Goal: Find specific page/section: Find specific page/section

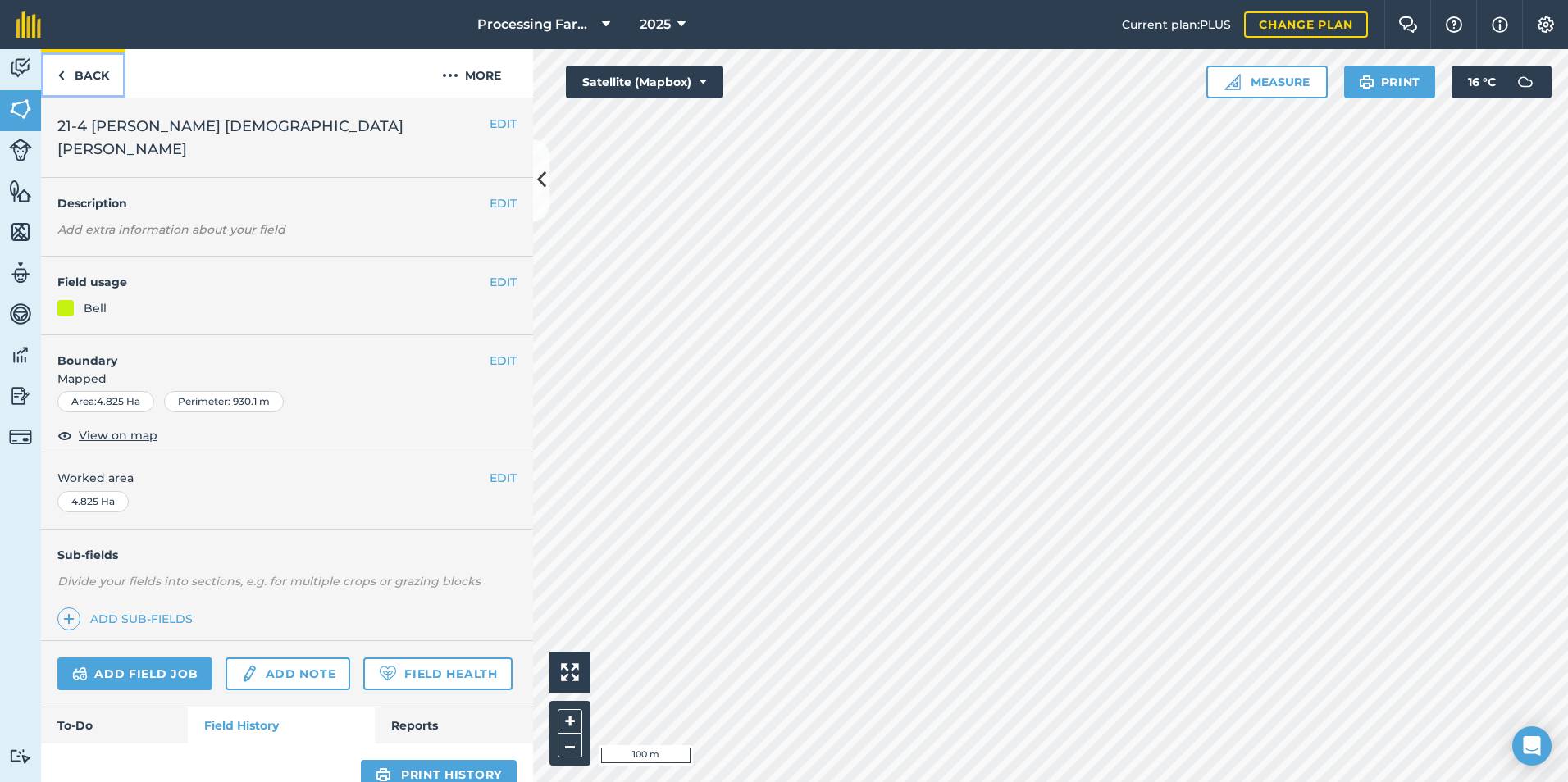
click at [80, 71] on link "Back" at bounding box center [83, 73] width 85 height 48
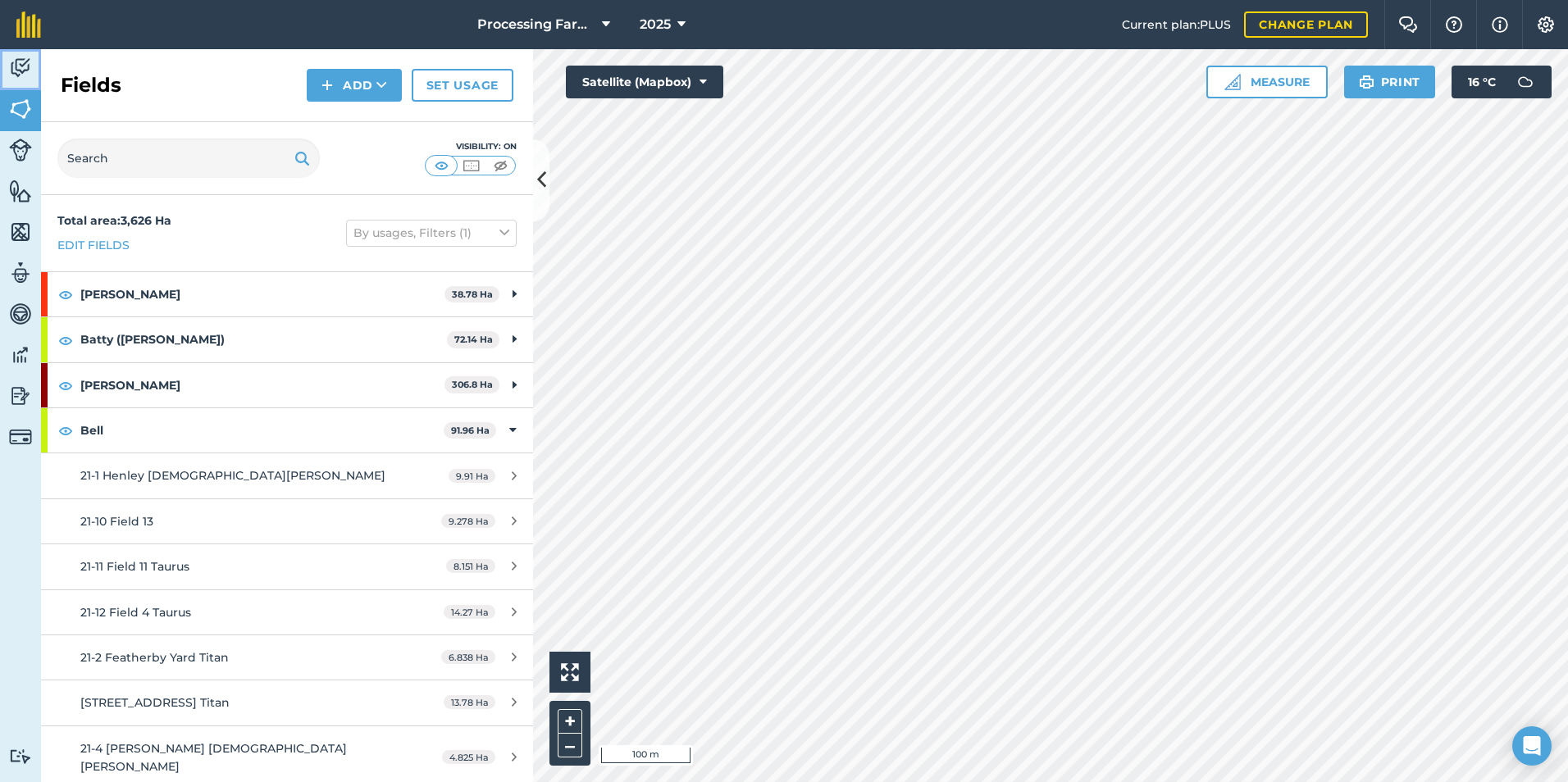
click at [30, 67] on img at bounding box center [20, 68] width 23 height 25
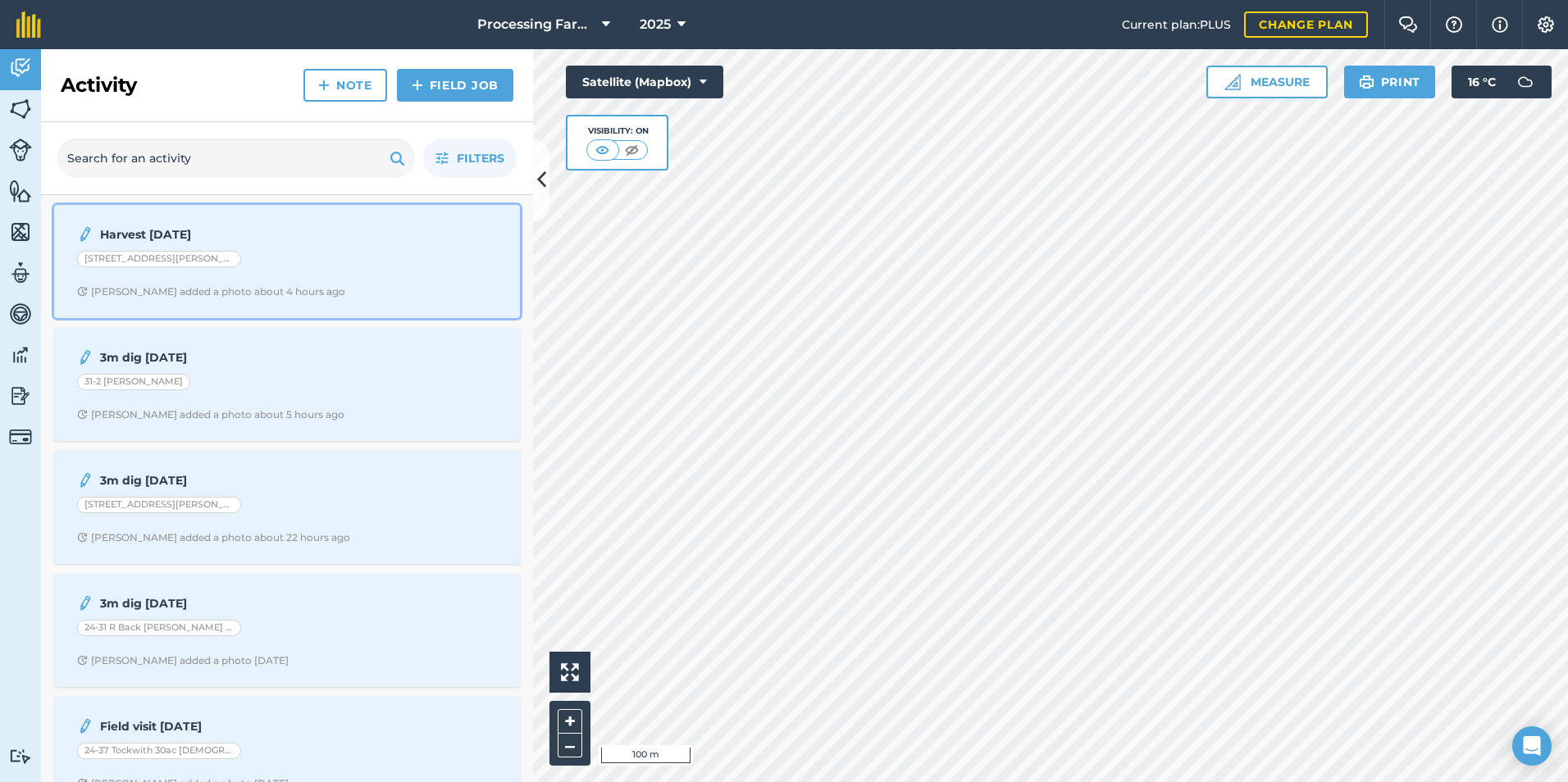
click at [302, 271] on div "[STREET_ADDRESS][PERSON_NAME] P: [DATE]" at bounding box center [287, 261] width 419 height 21
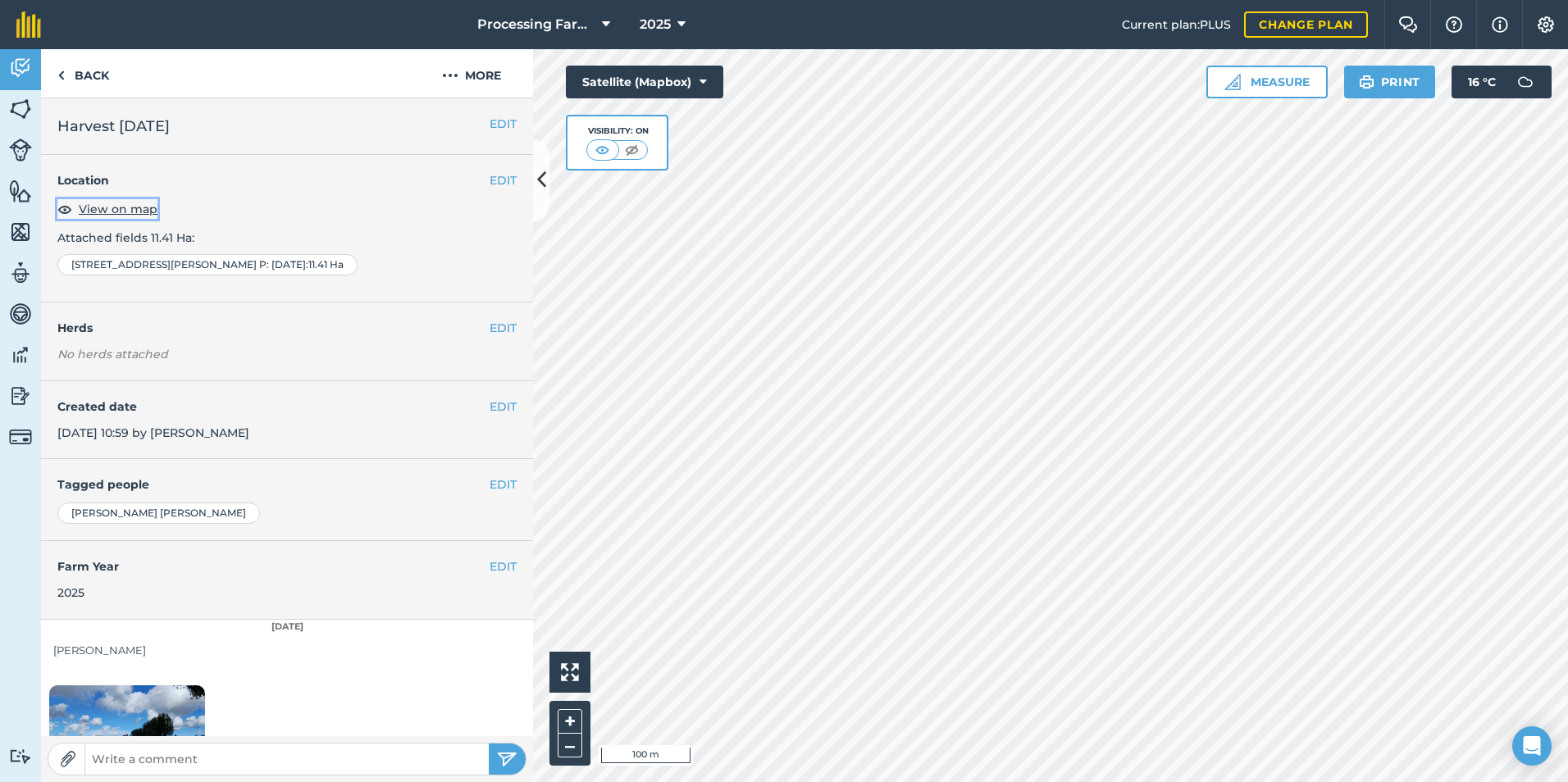
click at [154, 205] on span "View on map" at bounding box center [118, 209] width 79 height 18
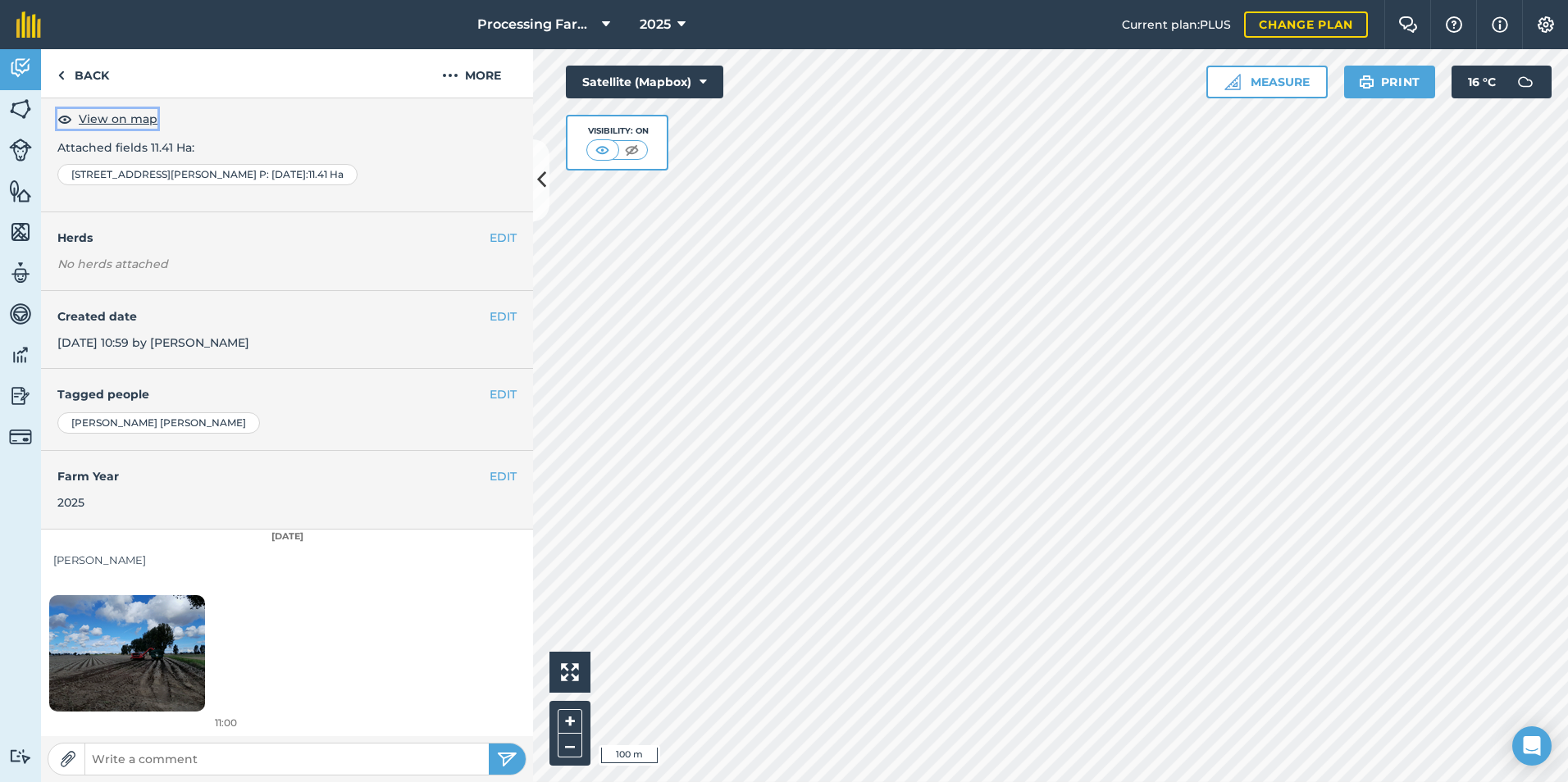
scroll to position [92, 0]
click at [161, 652] on img at bounding box center [127, 652] width 156 height 117
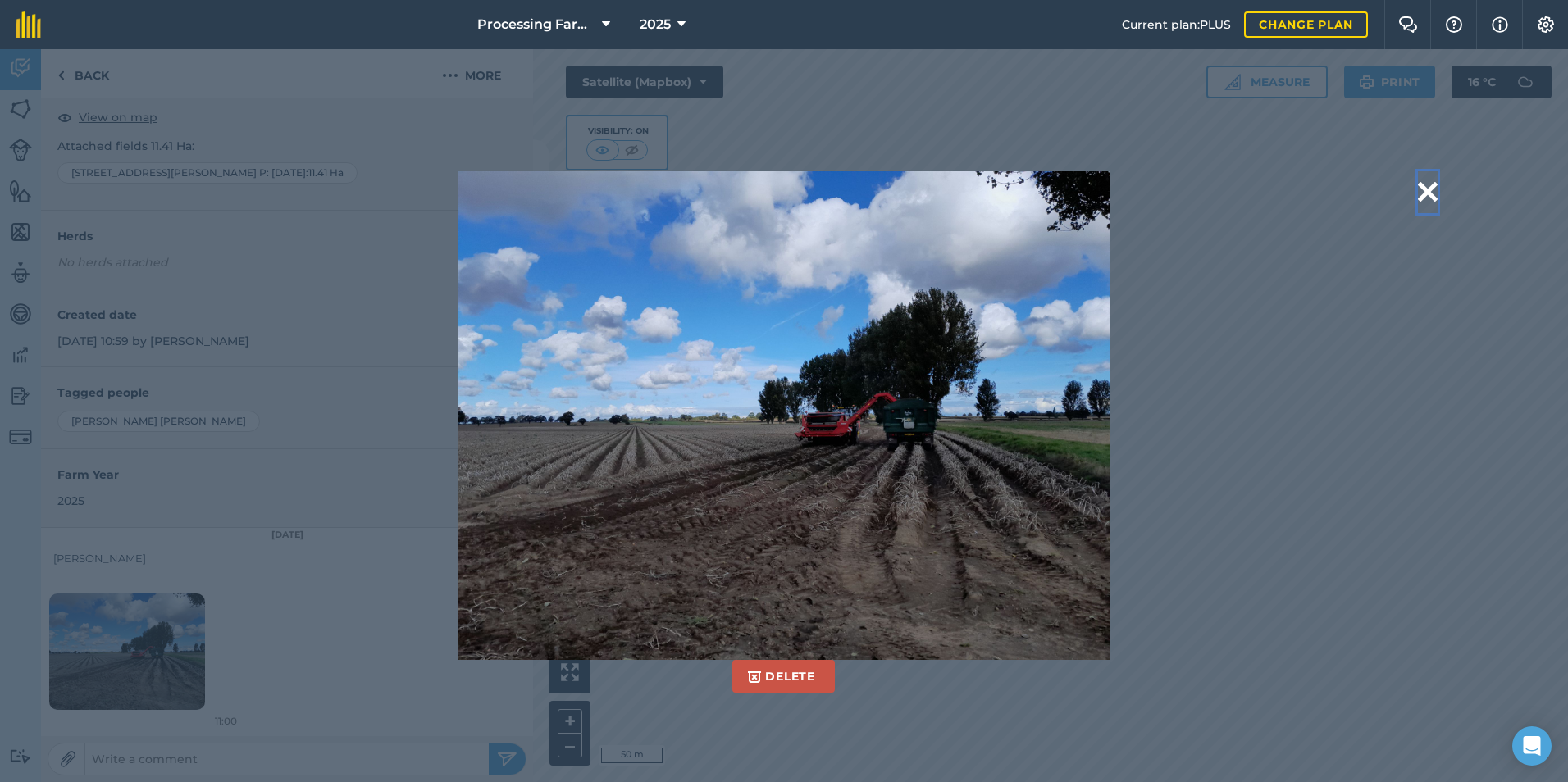
click at [1429, 178] on button at bounding box center [1427, 192] width 19 height 41
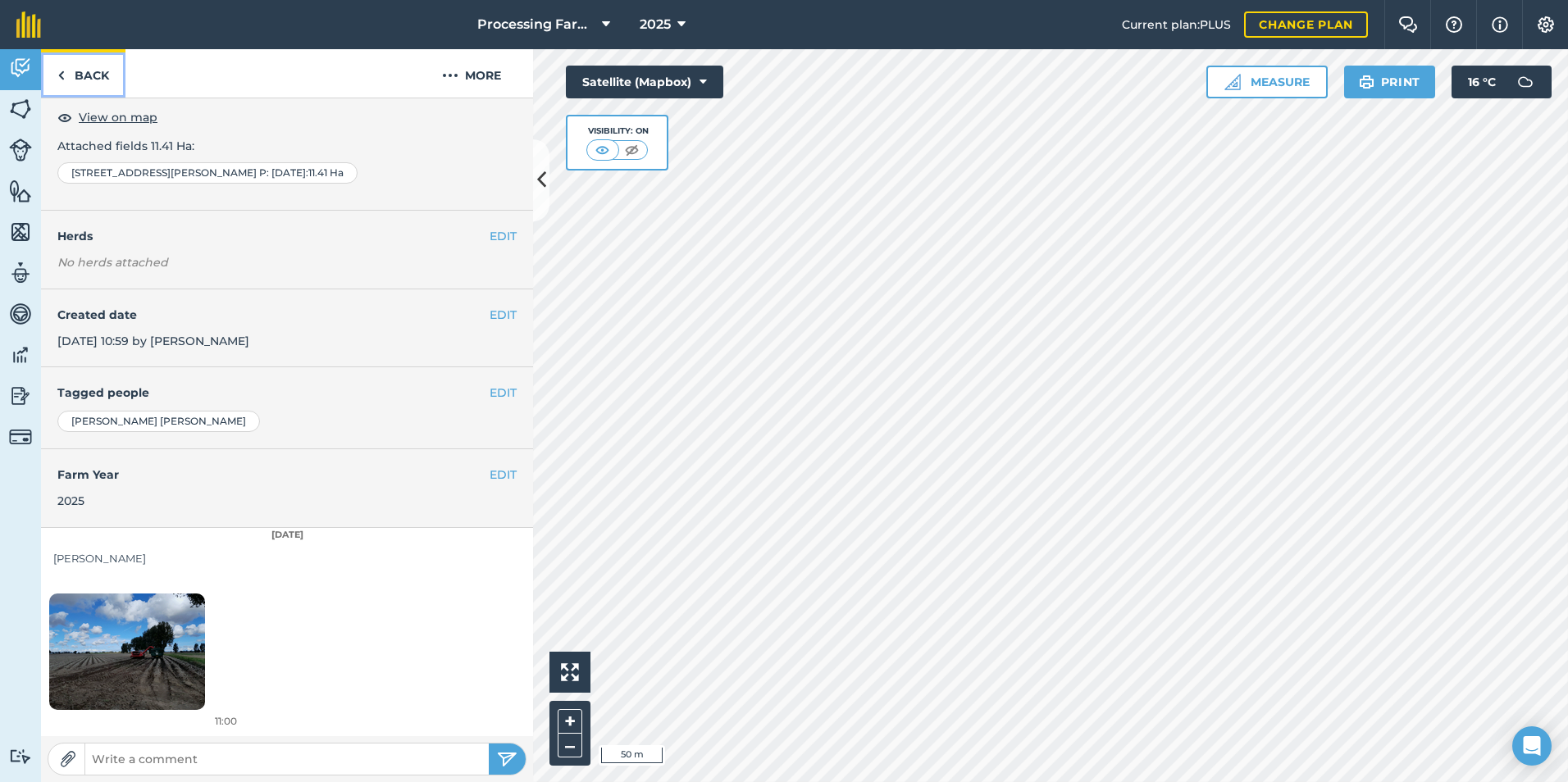
click at [107, 65] on link "Back" at bounding box center [83, 73] width 85 height 48
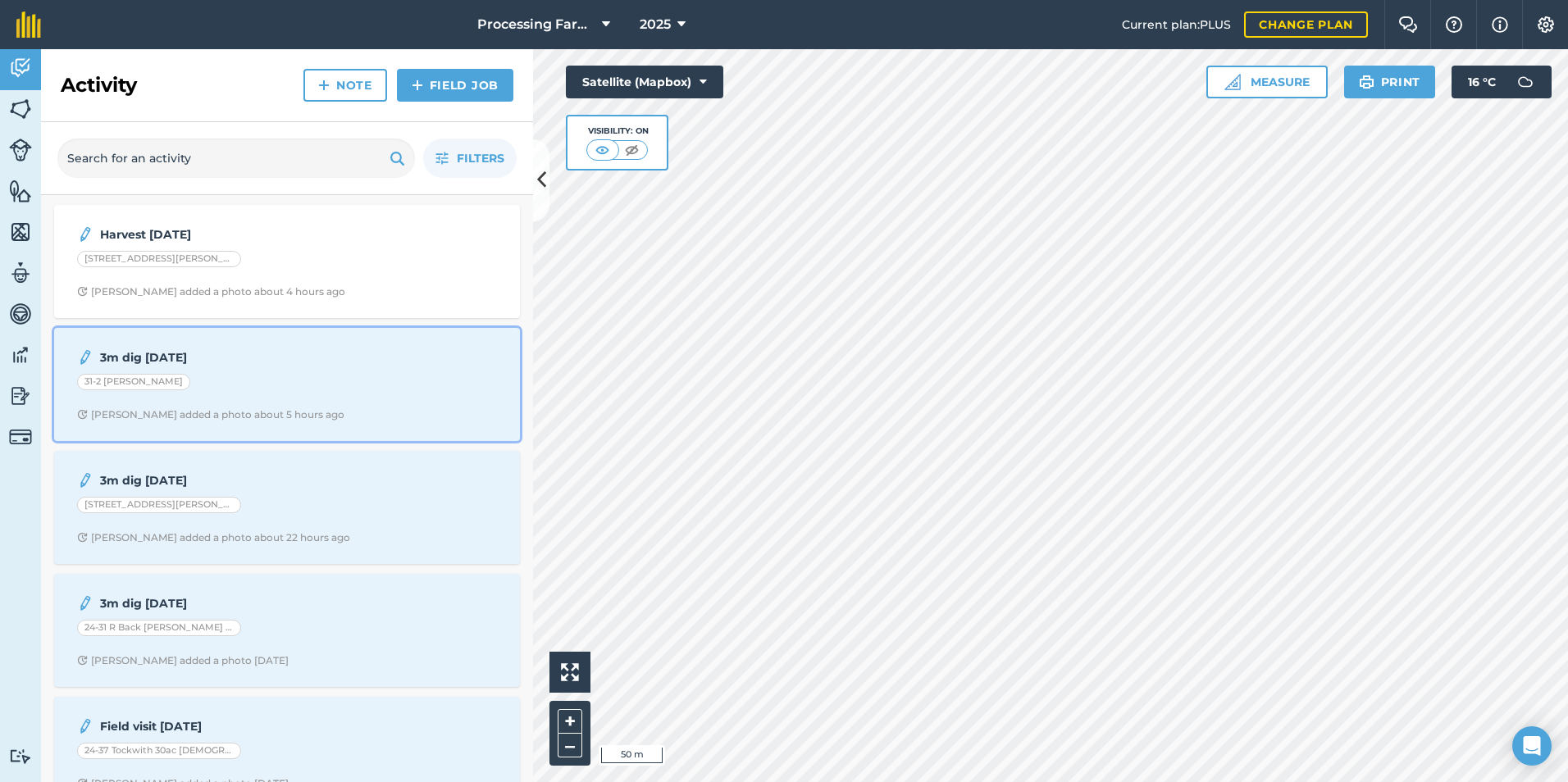
click at [277, 346] on div "3m dig [DATE] 31-2 [PERSON_NAME] [PERSON_NAME] B added a photo about 5 hours ago" at bounding box center [287, 384] width 446 height 94
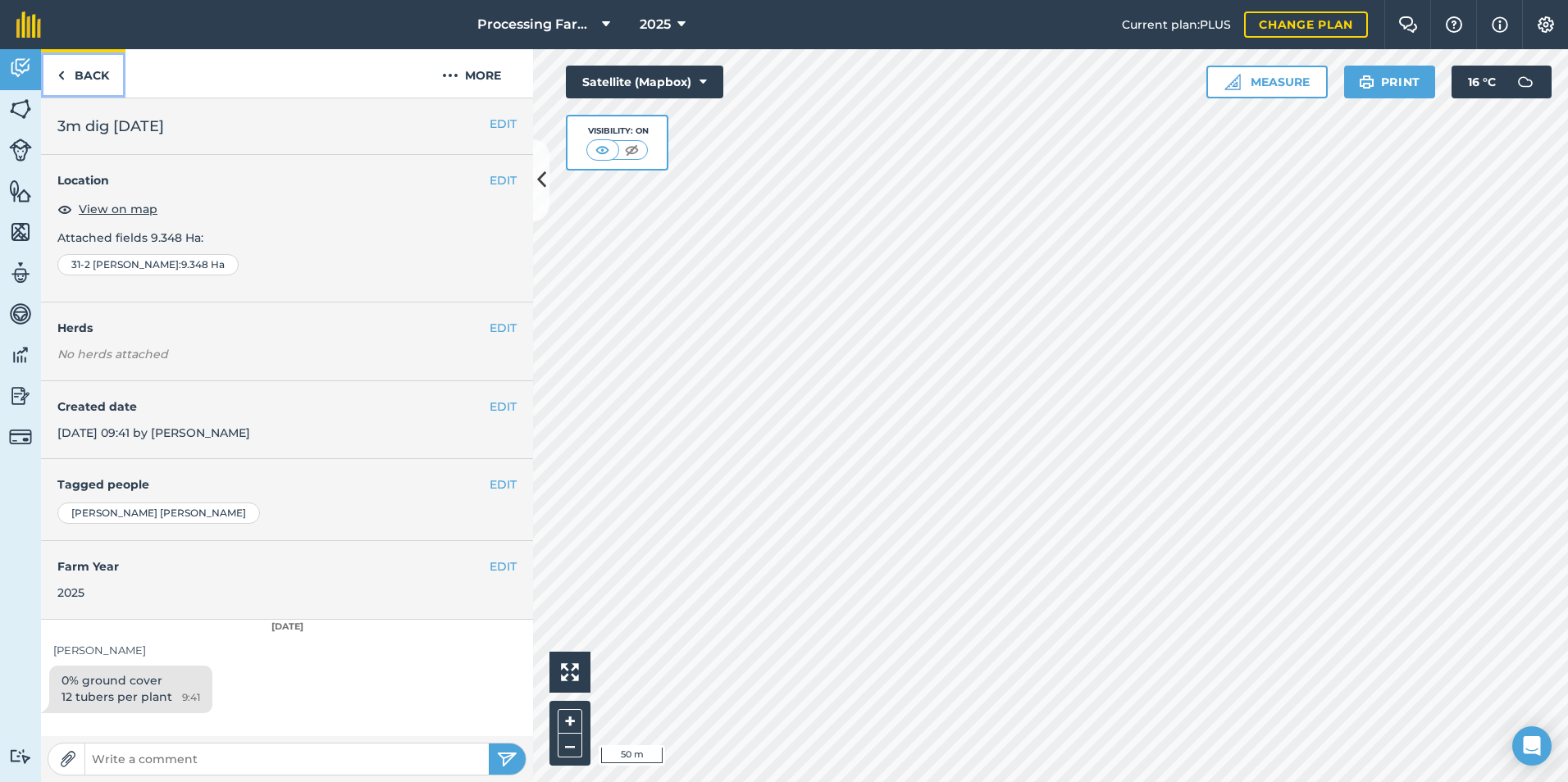
click at [63, 61] on link "Back" at bounding box center [83, 73] width 85 height 48
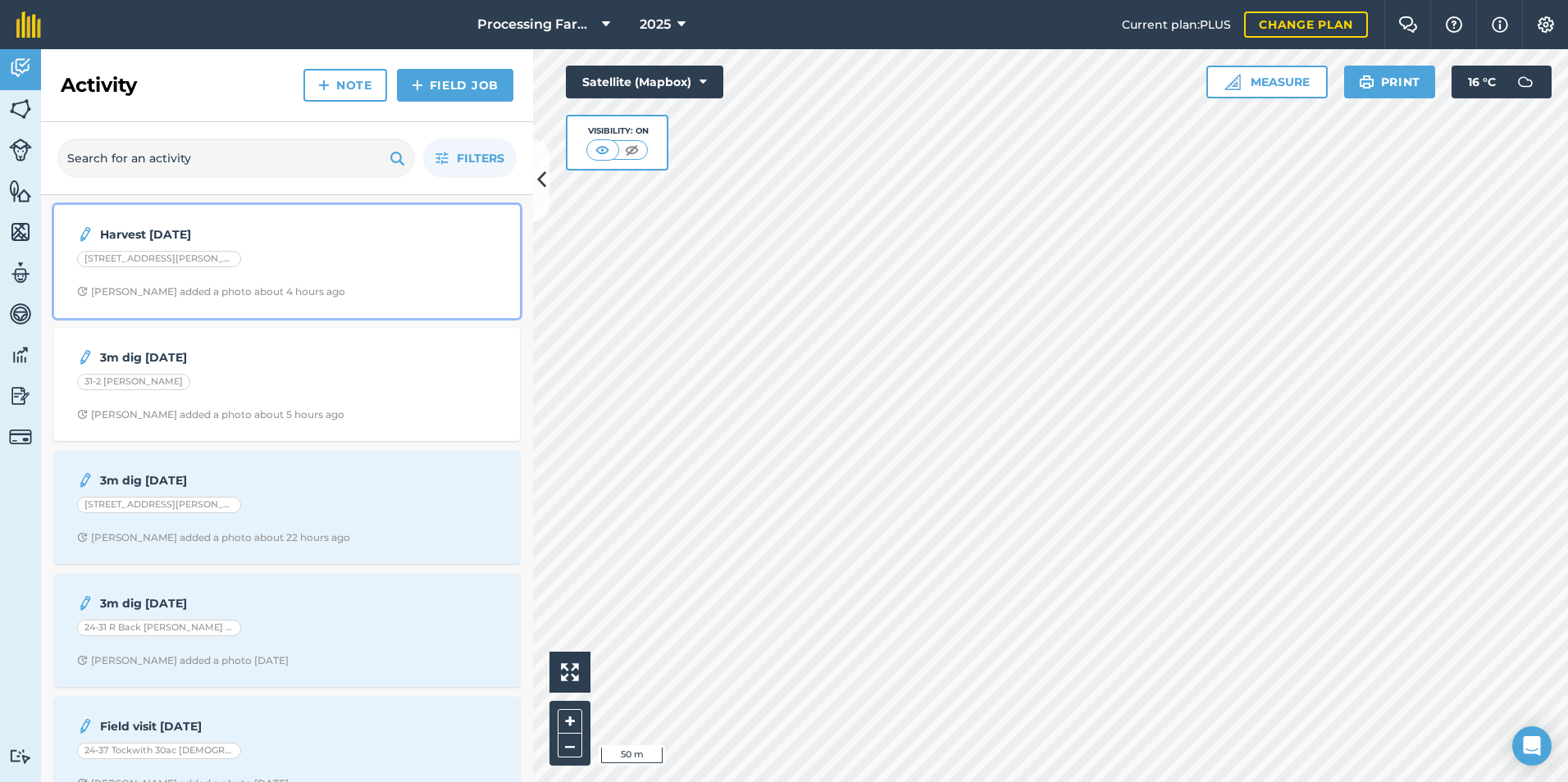
click at [258, 257] on div "[STREET_ADDRESS][PERSON_NAME] P: [DATE]" at bounding box center [287, 261] width 419 height 21
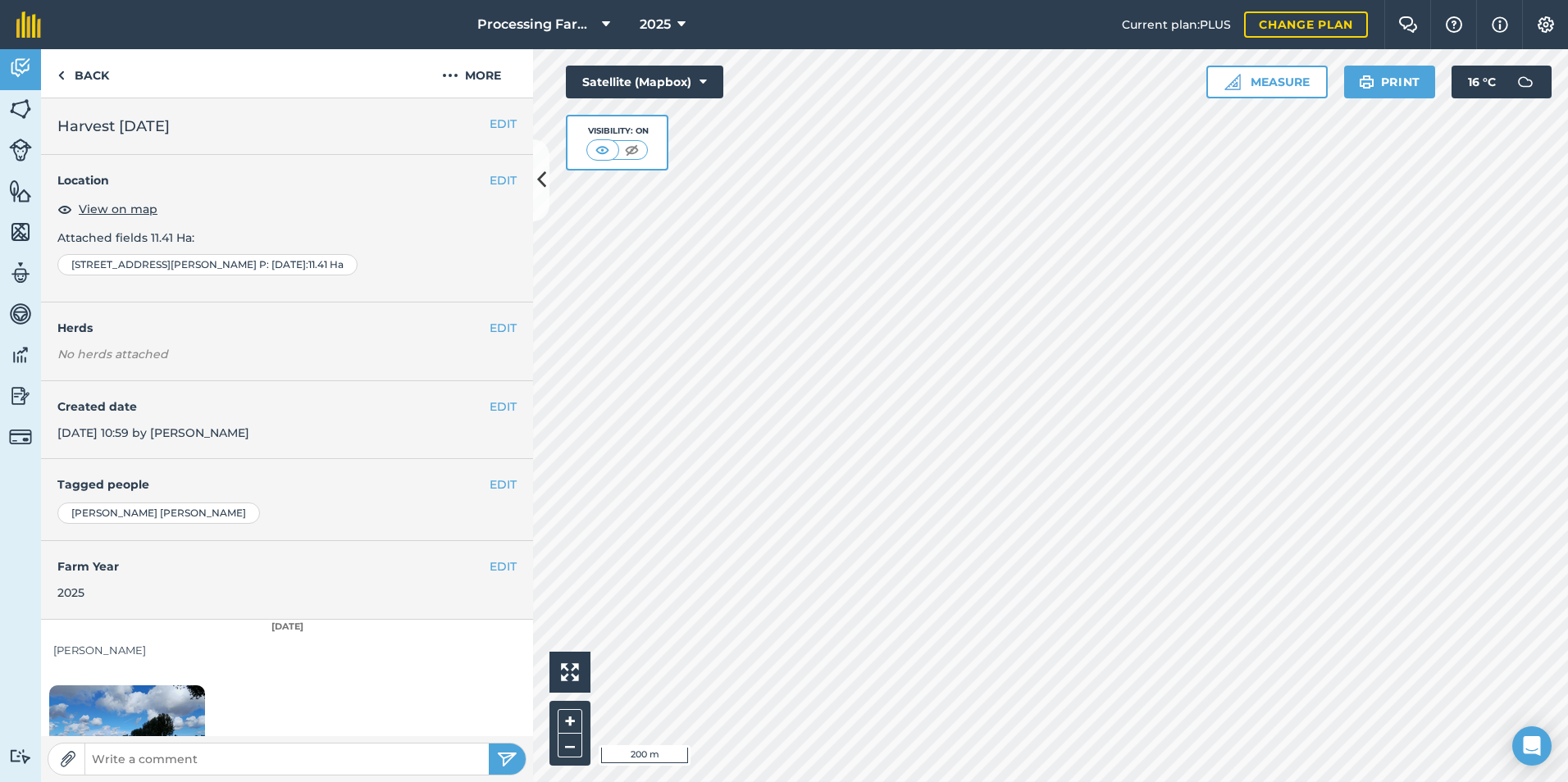
click at [194, 261] on span "[STREET_ADDRESS][PERSON_NAME] P: [DATE]" at bounding box center [188, 265] width 234 height 14
click at [17, 110] on img at bounding box center [20, 108] width 23 height 25
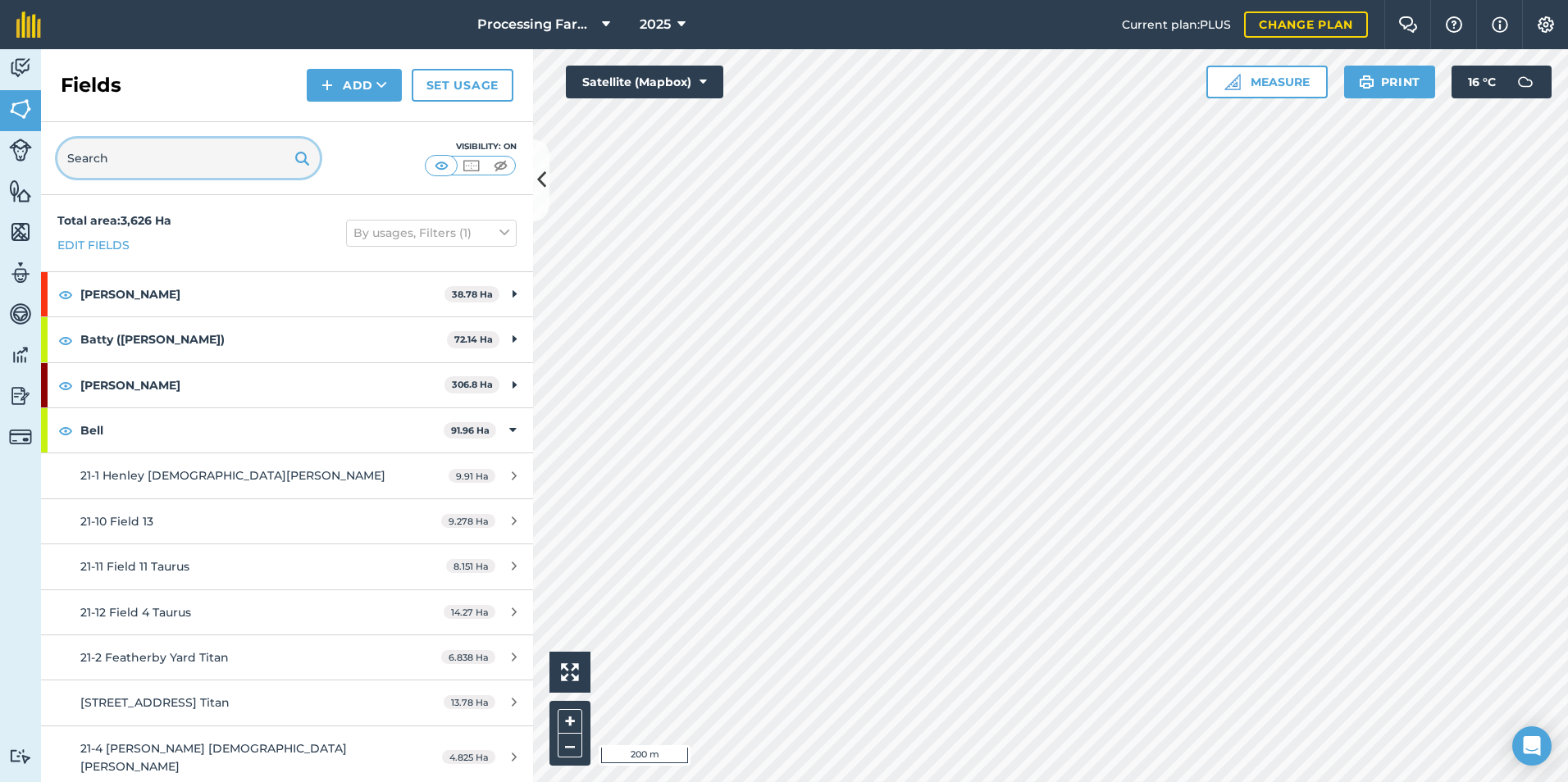
click at [92, 154] on input "text" at bounding box center [189, 158] width 262 height 40
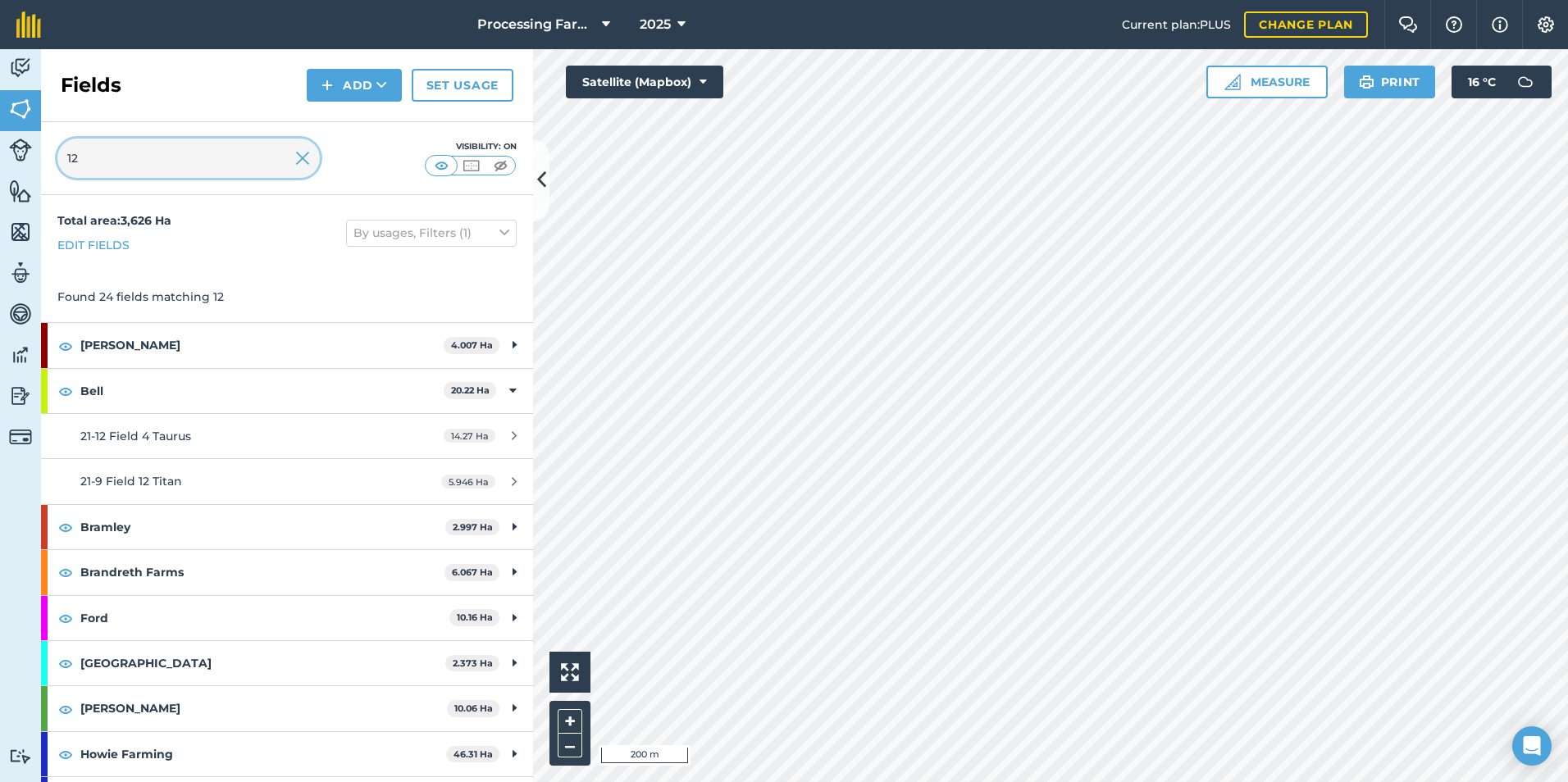
type input "12"
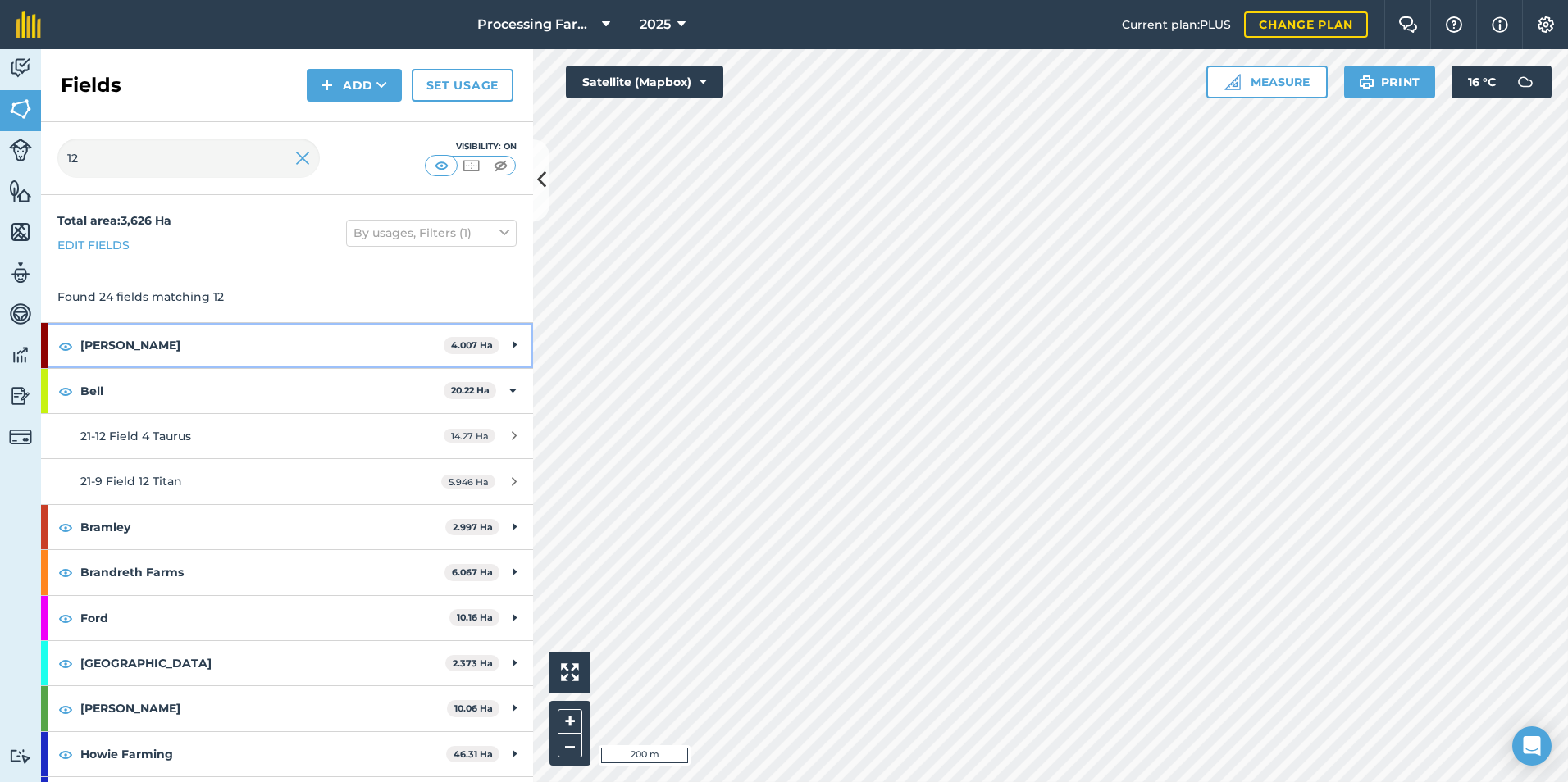
click at [258, 336] on strong "[PERSON_NAME]" at bounding box center [261, 345] width 363 height 44
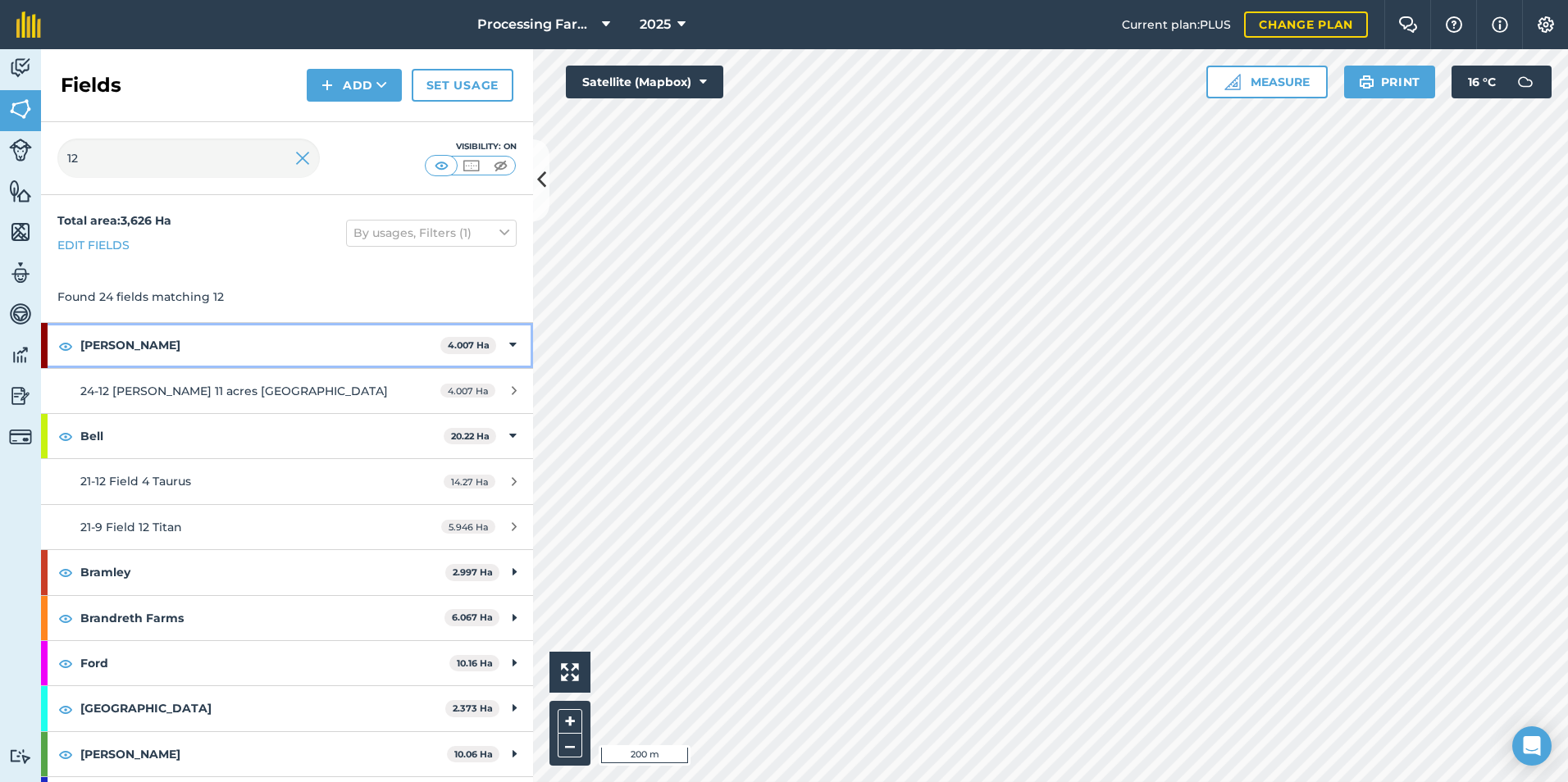
click at [258, 336] on strong "[PERSON_NAME]" at bounding box center [260, 345] width 360 height 44
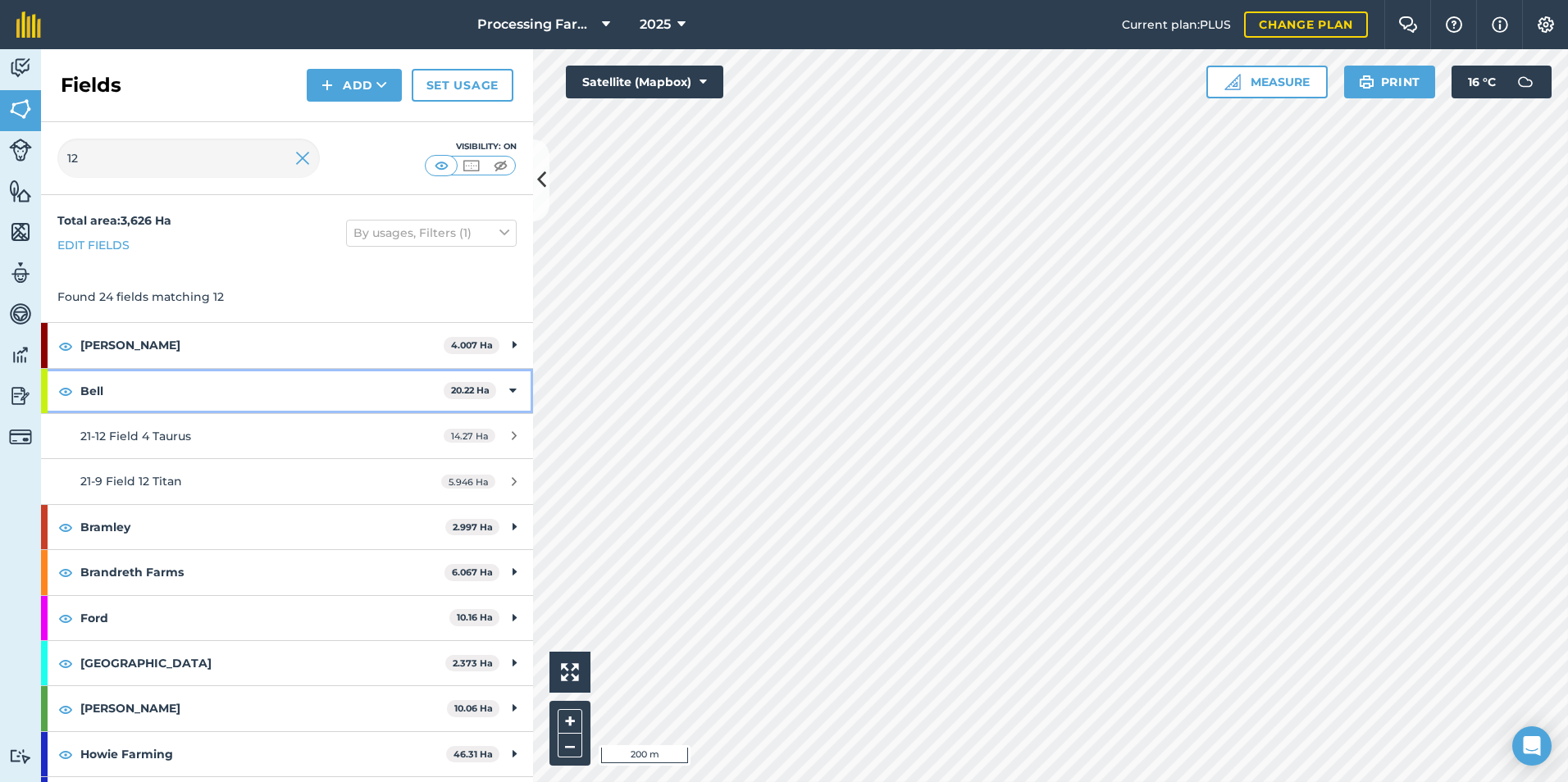
click at [229, 396] on strong "Bell" at bounding box center [261, 391] width 363 height 44
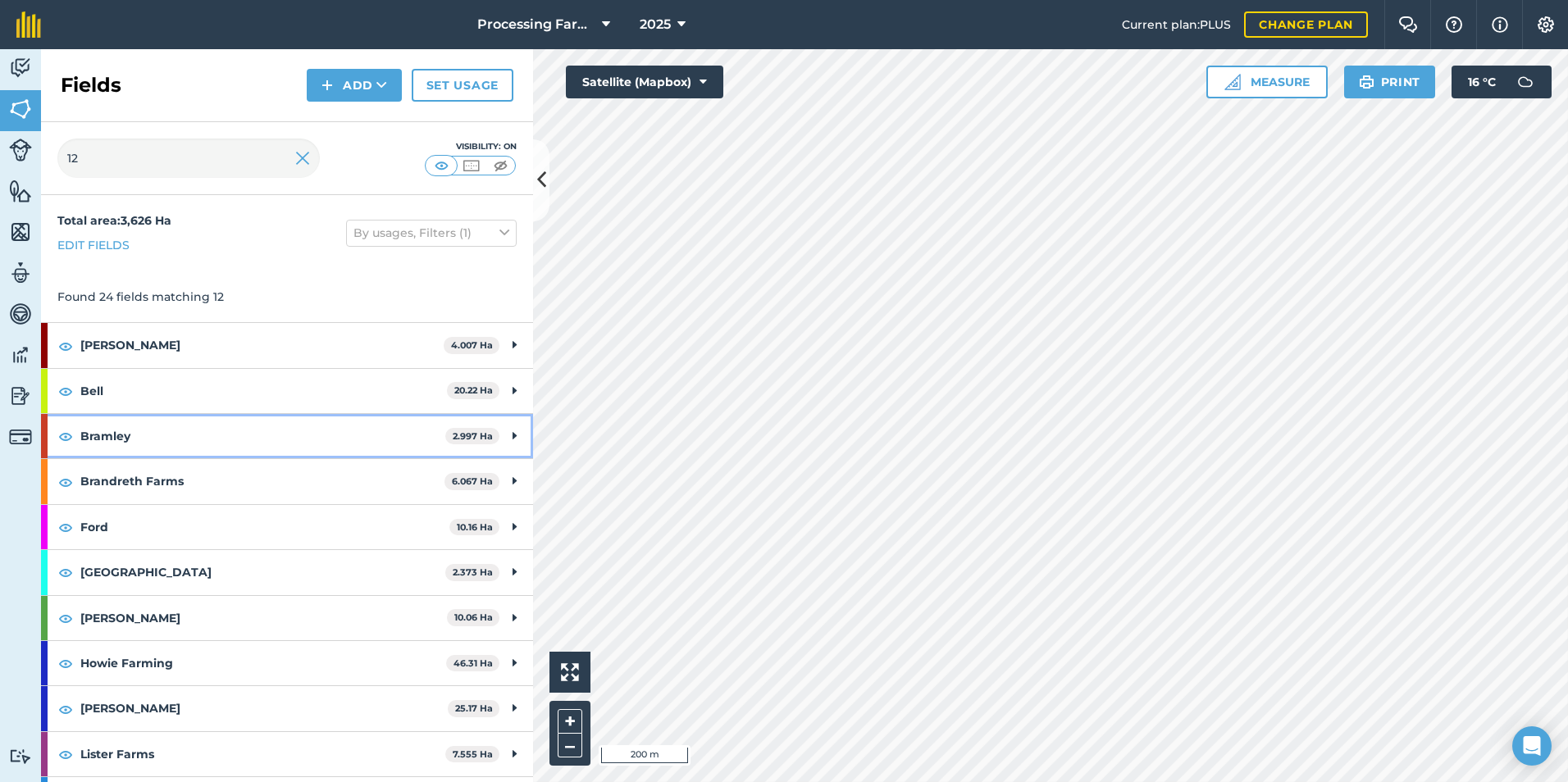
click at [218, 429] on strong "Bramley" at bounding box center [262, 436] width 365 height 44
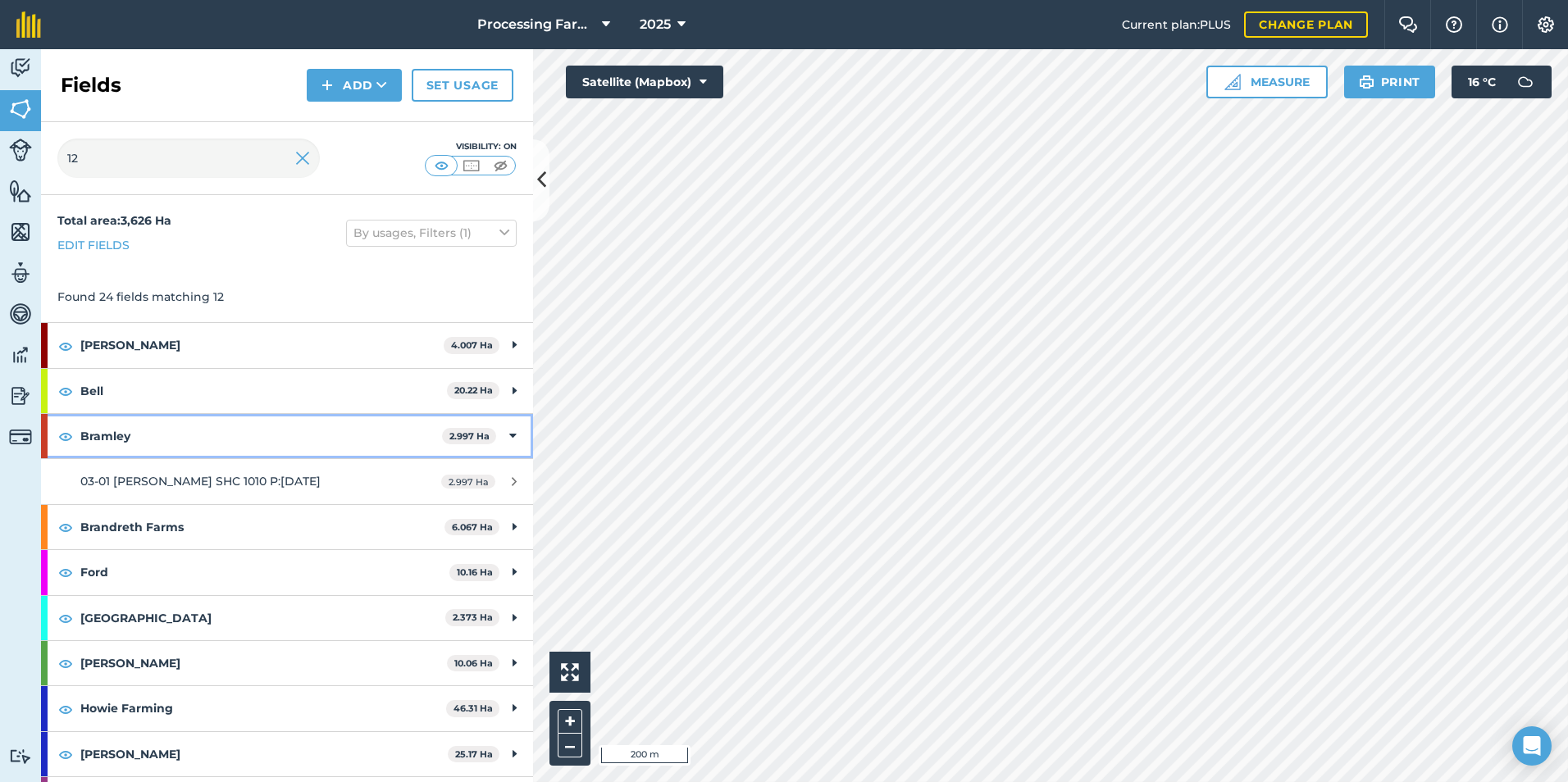
click at [218, 434] on strong "Bramley" at bounding box center [261, 436] width 362 height 44
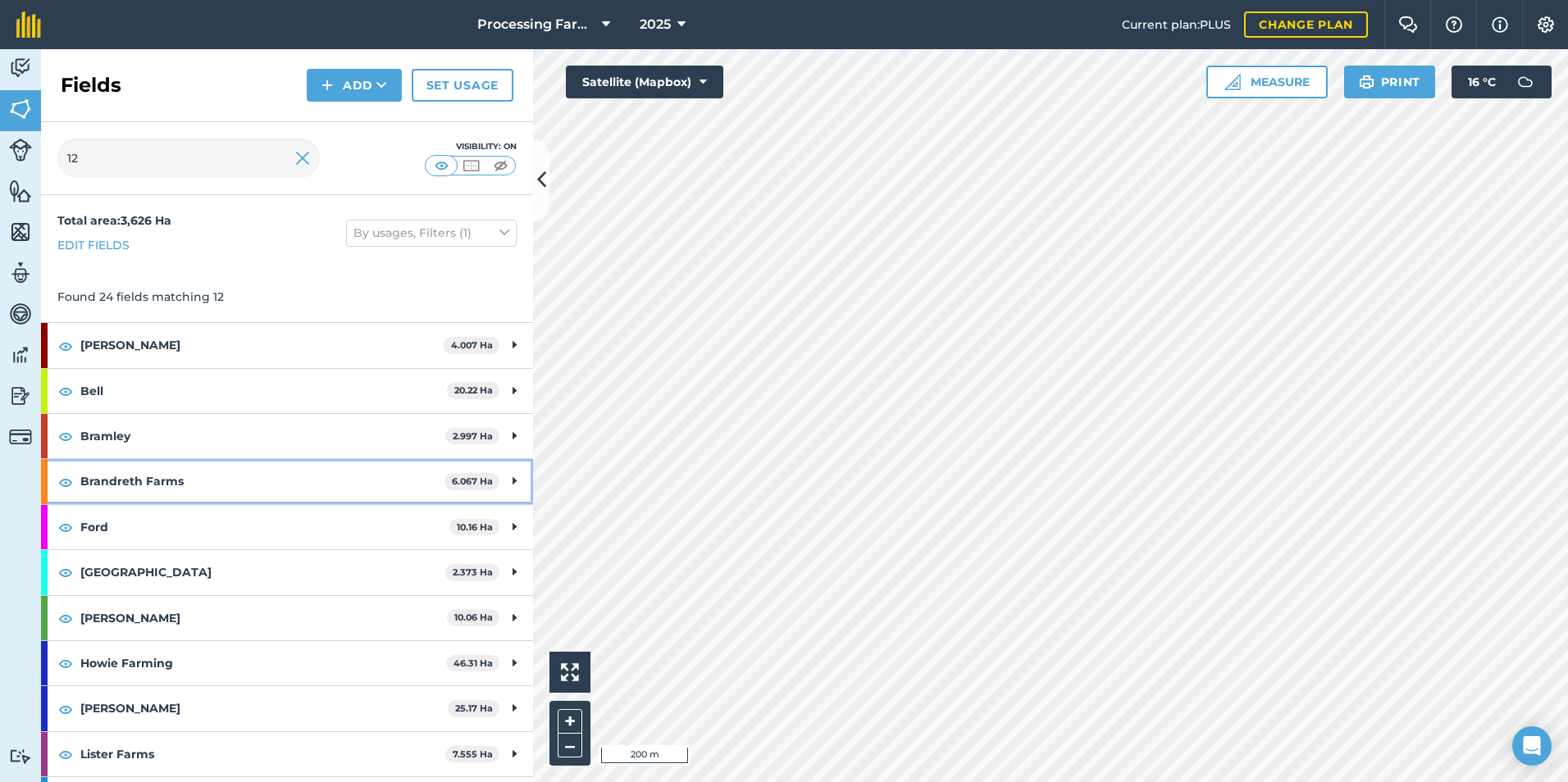
click at [204, 476] on strong "Brandreth Farms" at bounding box center [262, 481] width 364 height 44
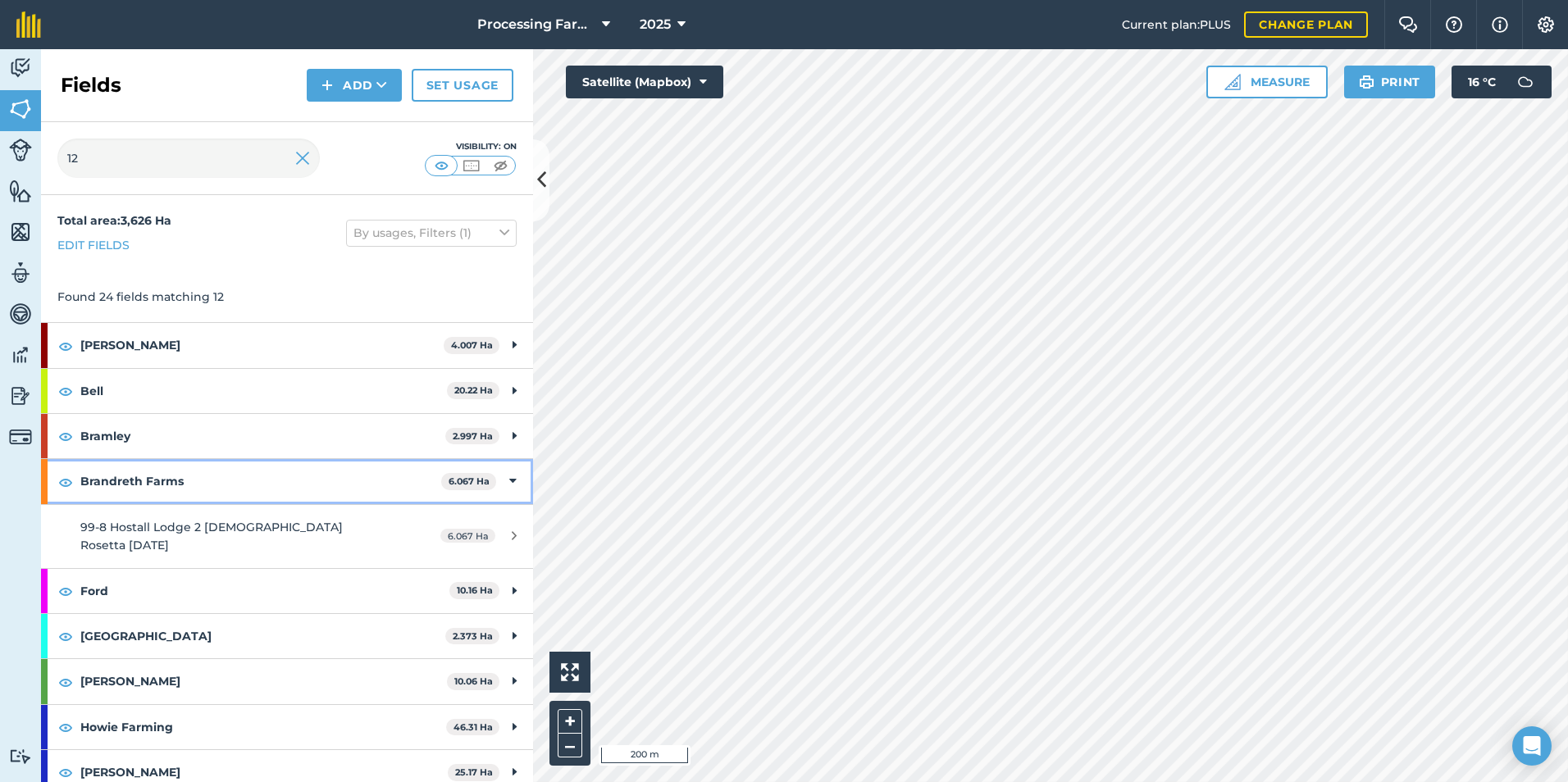
click at [204, 476] on strong "Brandreth Farms" at bounding box center [260, 481] width 361 height 44
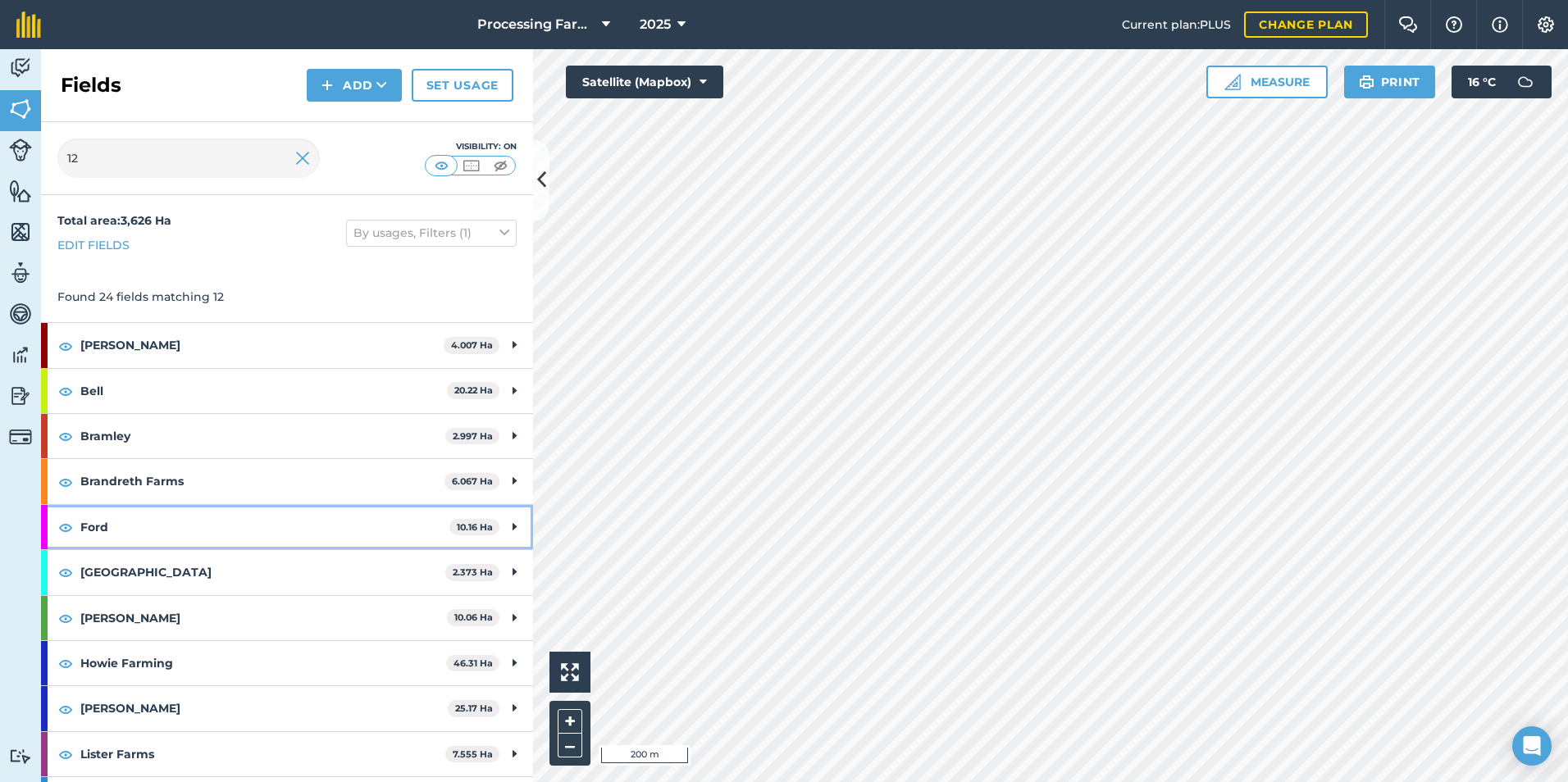
click at [179, 514] on strong "Ford" at bounding box center [265, 527] width 369 height 44
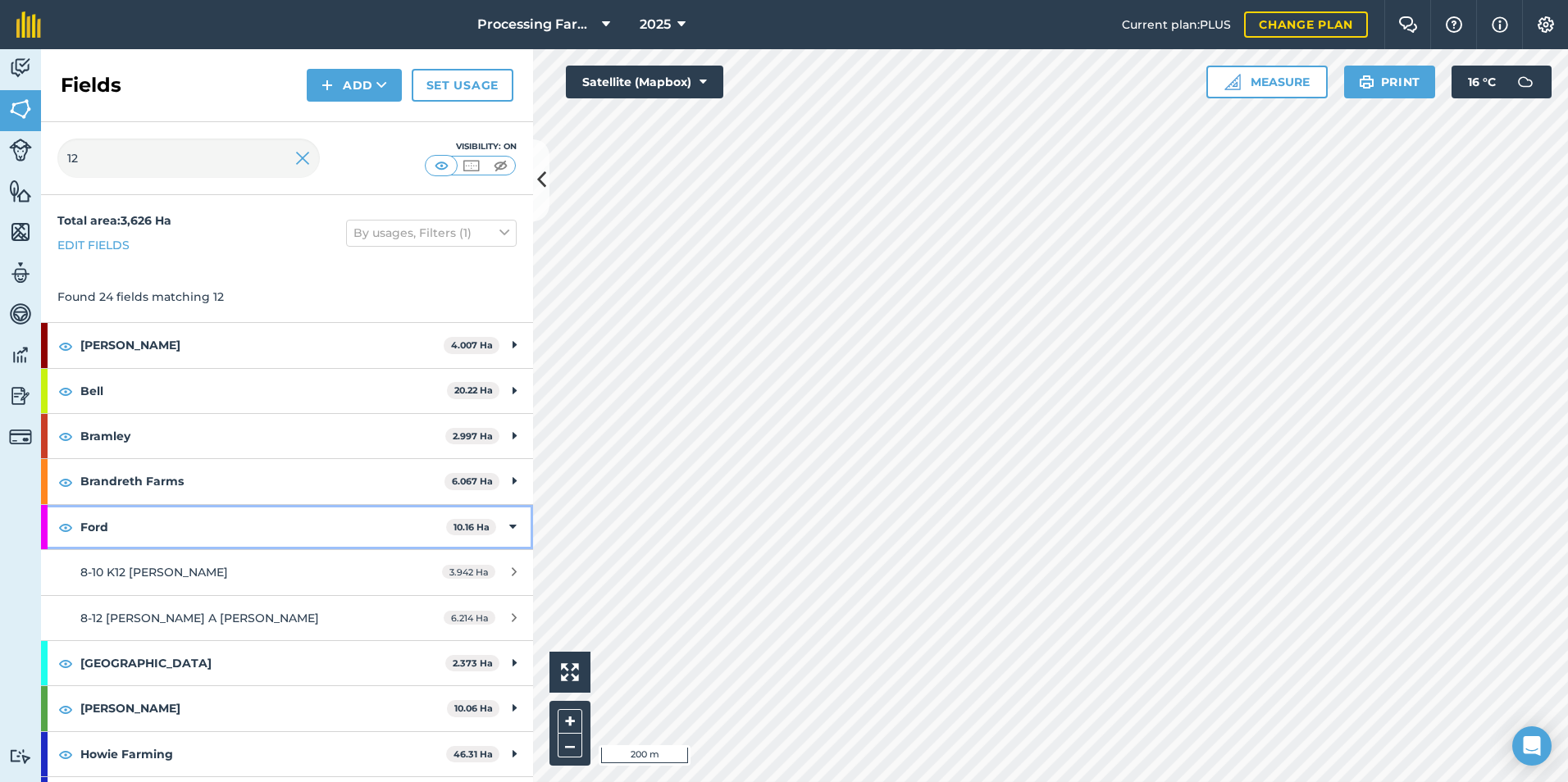
click at [179, 514] on strong "Ford" at bounding box center [263, 527] width 365 height 44
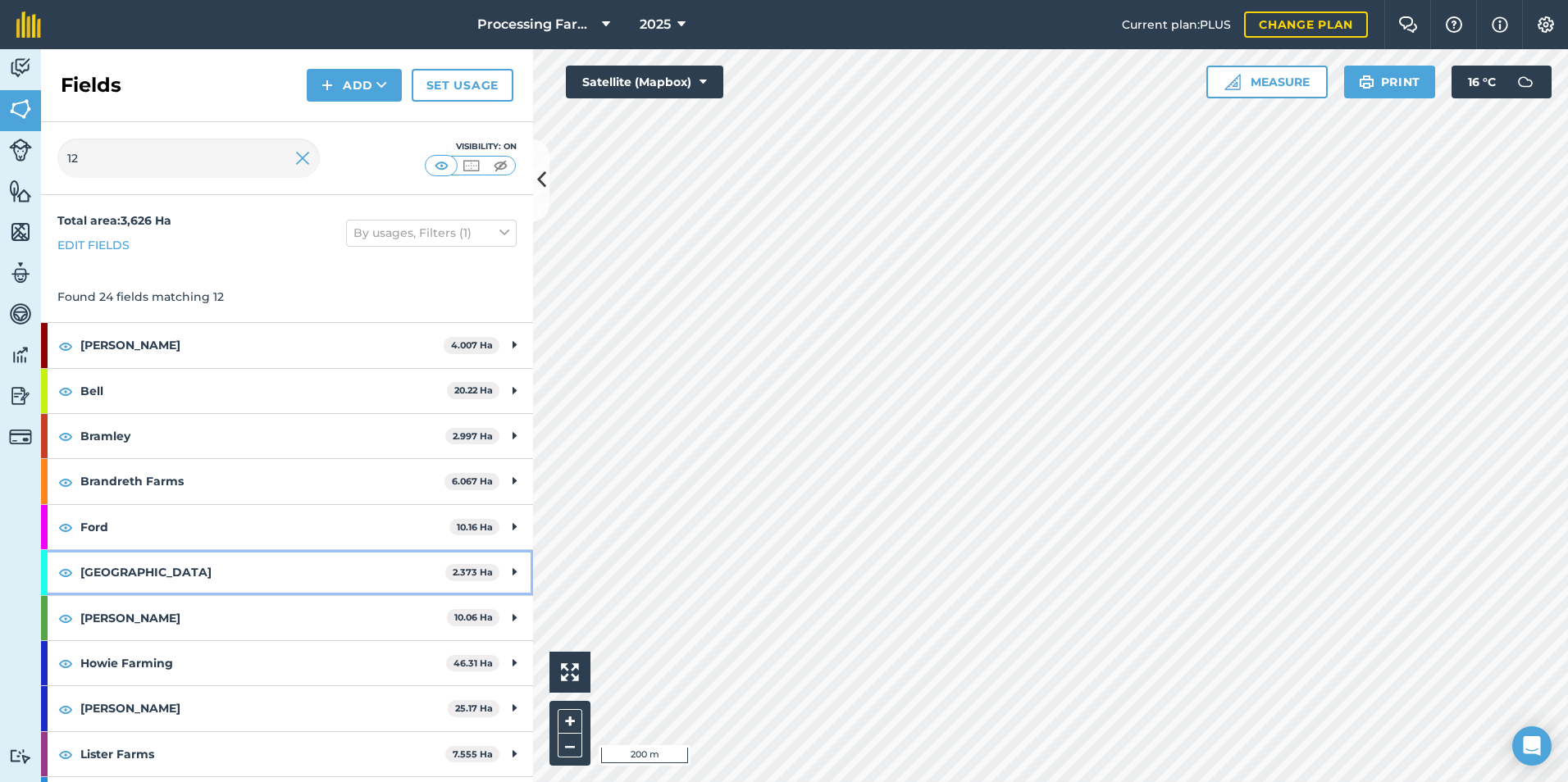
click at [163, 571] on strong "[GEOGRAPHIC_DATA]" at bounding box center [262, 571] width 365 height 44
click at [163, 571] on strong "[GEOGRAPHIC_DATA]" at bounding box center [261, 571] width 362 height 44
click at [146, 599] on strong "[PERSON_NAME]" at bounding box center [263, 618] width 366 height 44
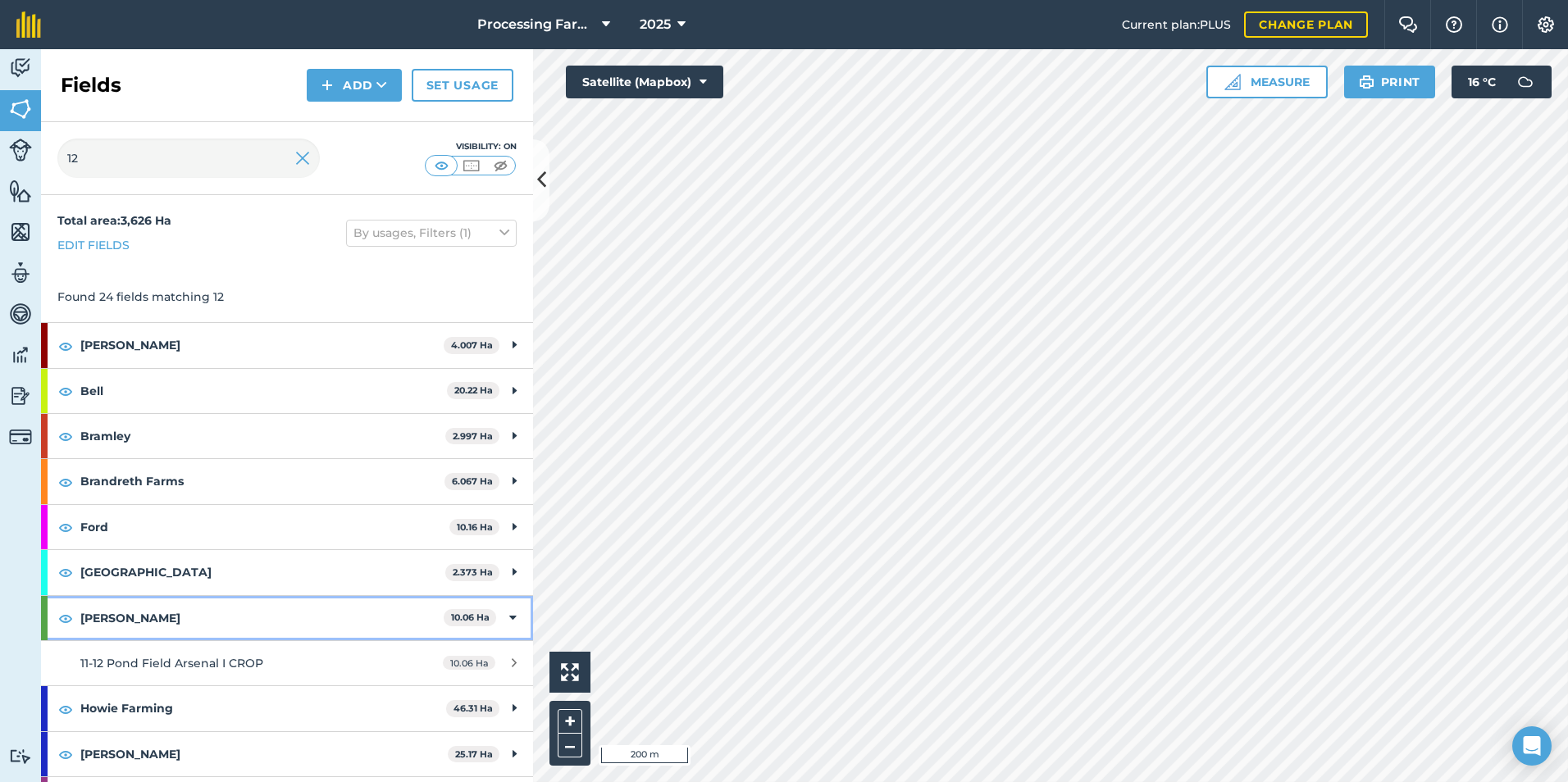
click at [146, 599] on strong "[PERSON_NAME]" at bounding box center [261, 618] width 363 height 44
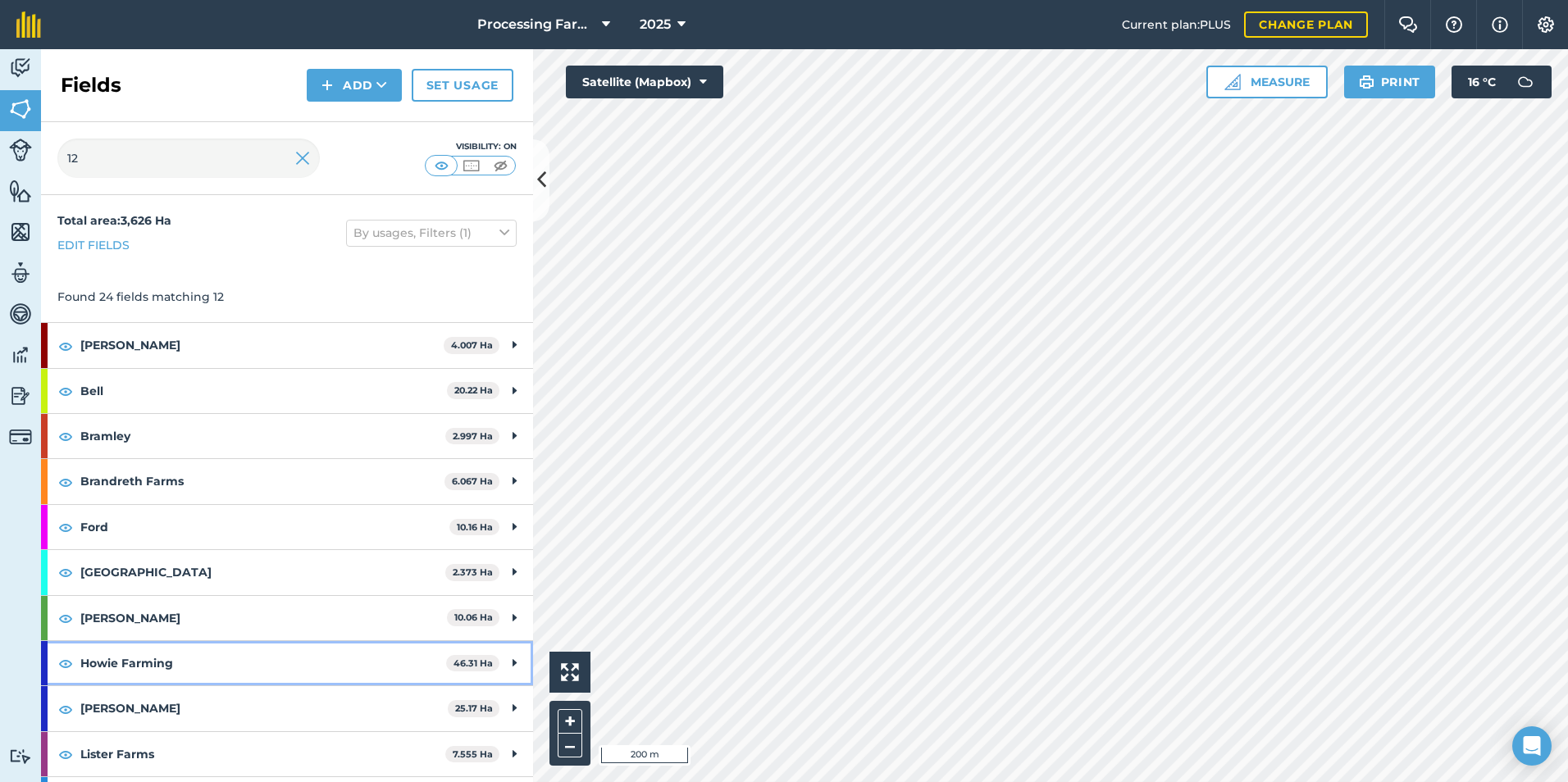
click at [132, 664] on strong "Howie Farming" at bounding box center [263, 663] width 365 height 44
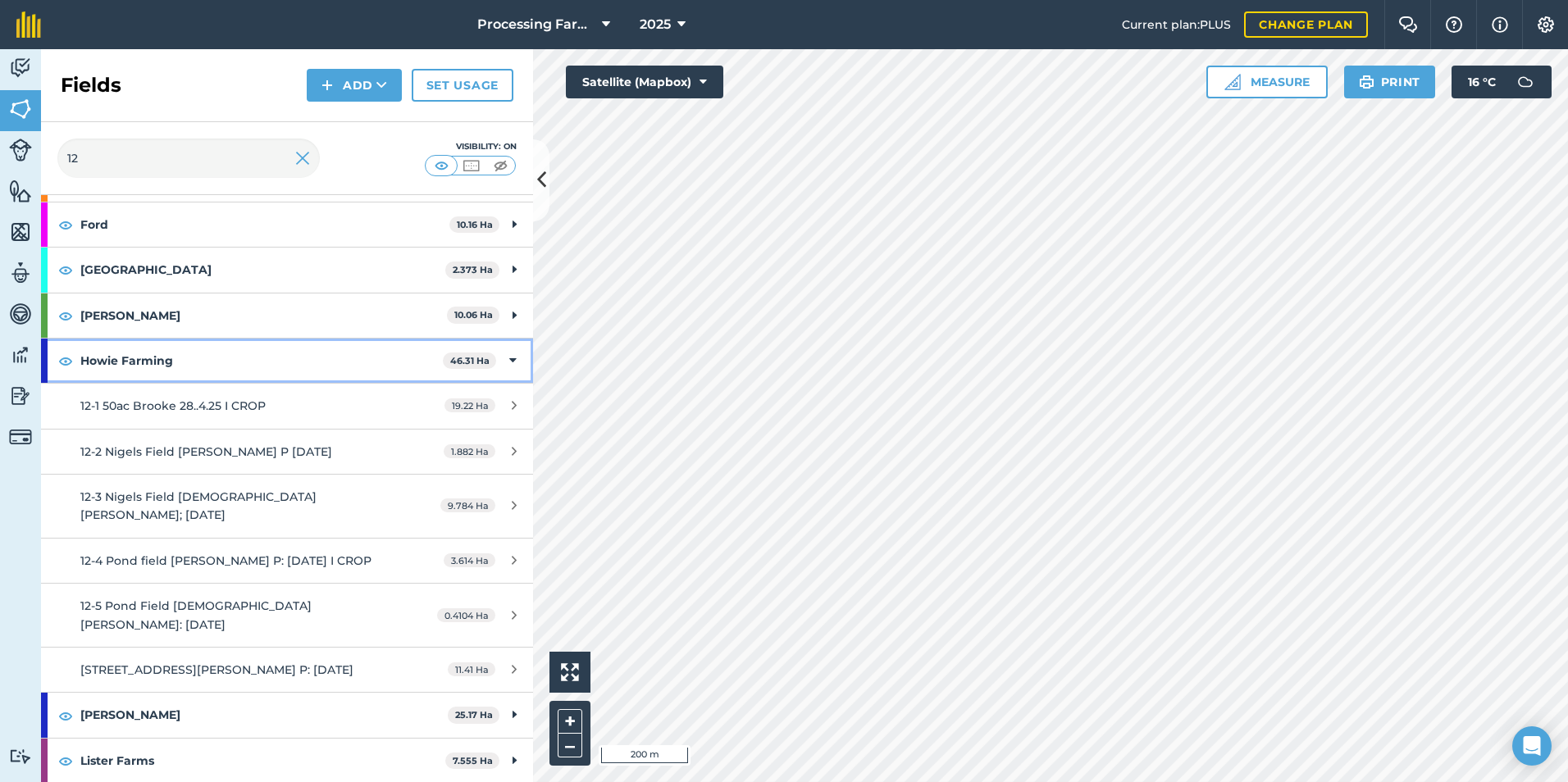
scroll to position [328, 0]
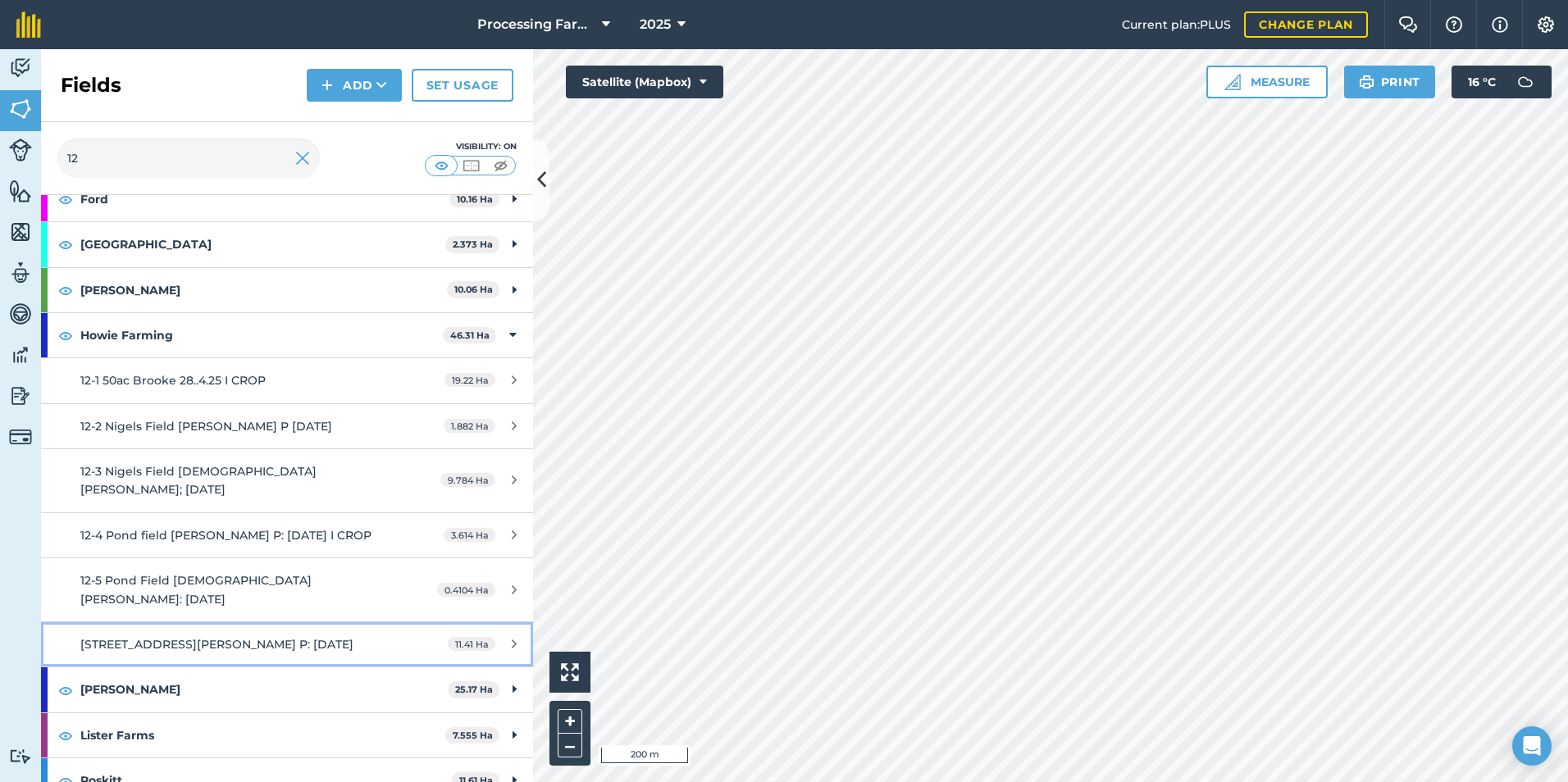
click at [162, 622] on link "[STREET_ADDRESS][PERSON_NAME] P: [DATE] 11.41 Ha" at bounding box center [287, 644] width 492 height 44
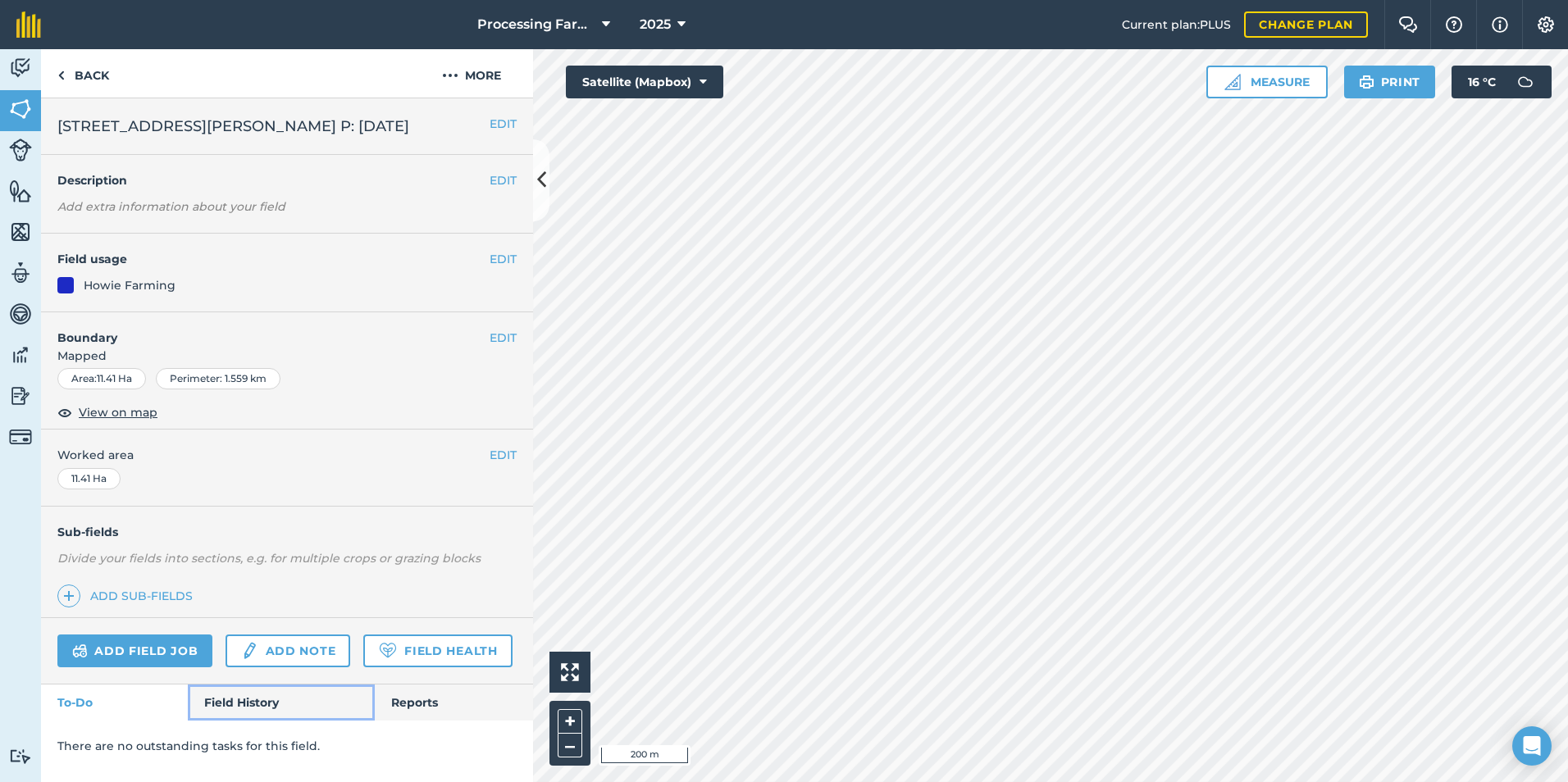
click at [255, 708] on link "Field History" at bounding box center [281, 702] width 186 height 36
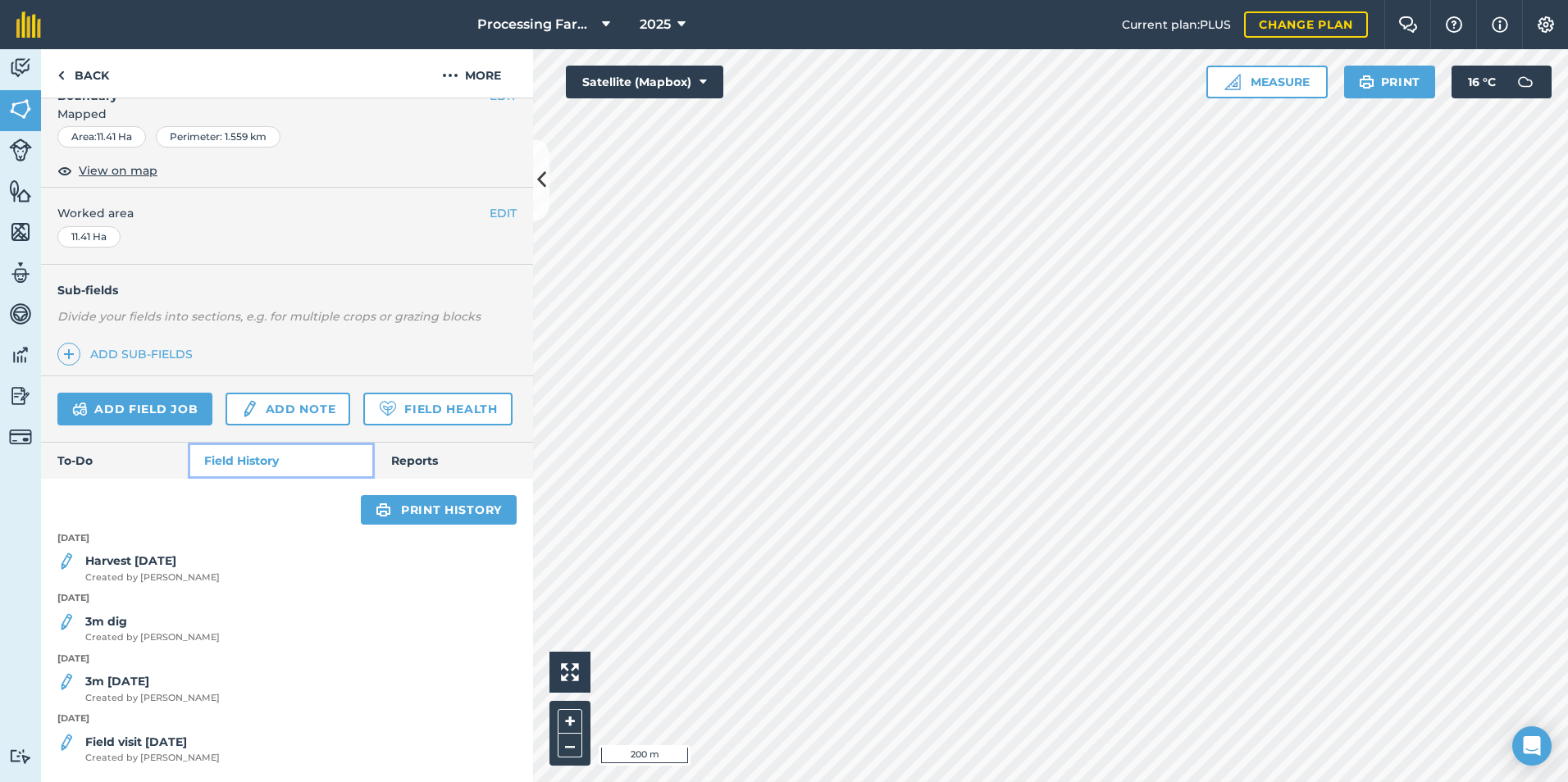
scroll to position [287, 0]
click at [90, 67] on link "Back" at bounding box center [83, 73] width 85 height 48
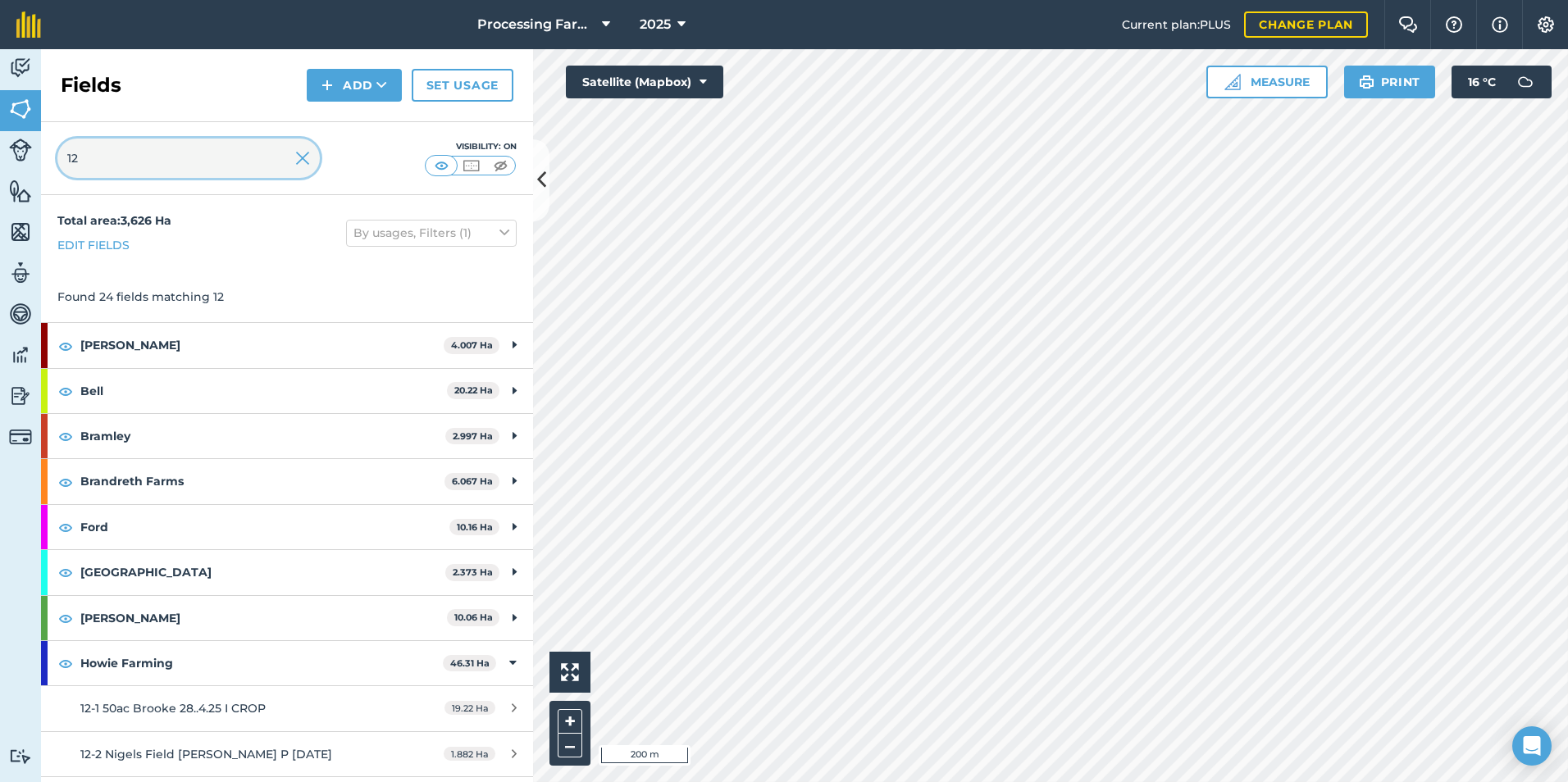
click at [313, 169] on input "12" at bounding box center [189, 158] width 262 height 40
click at [298, 156] on img at bounding box center [302, 157] width 14 height 19
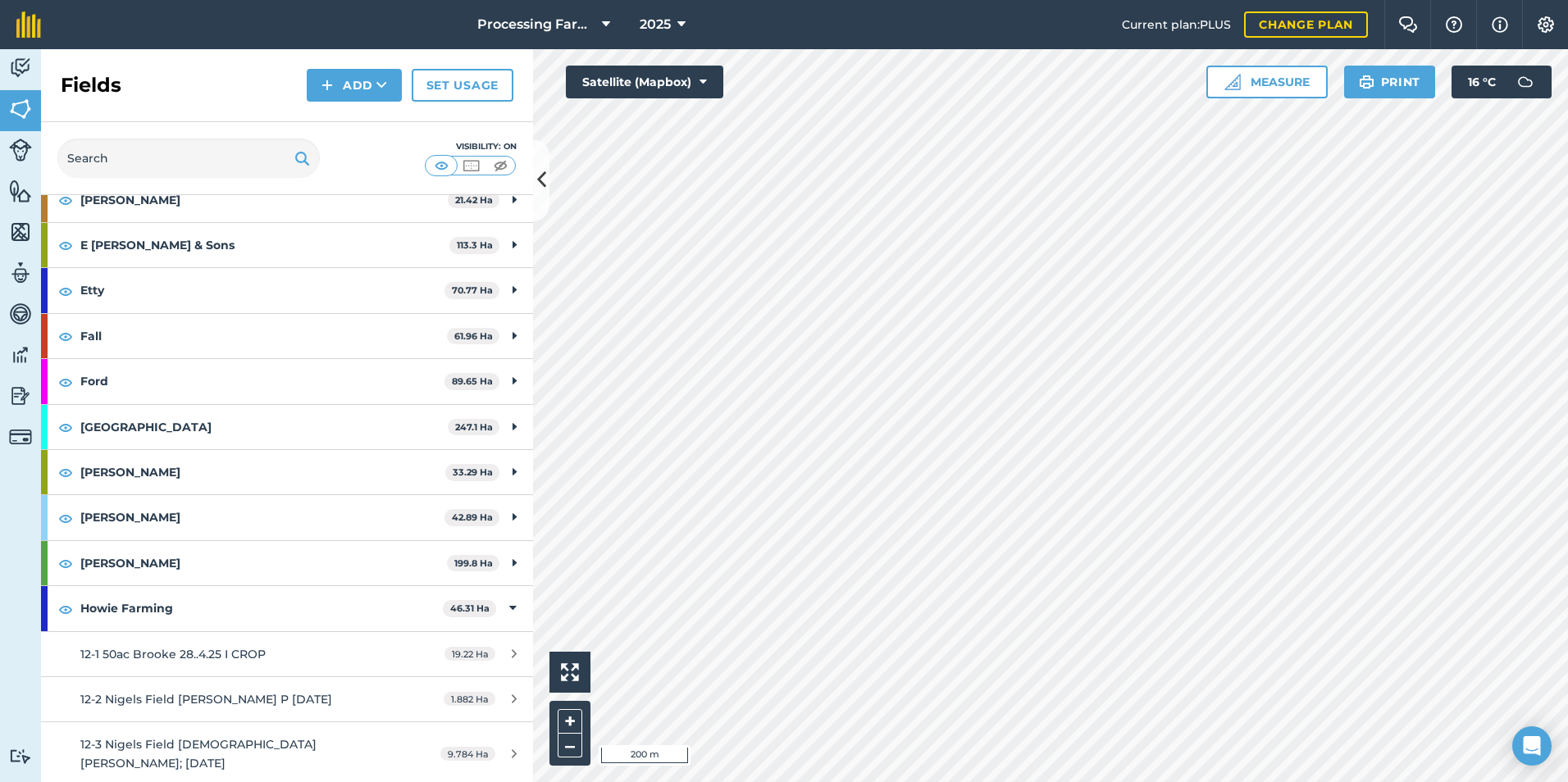
scroll to position [738, 0]
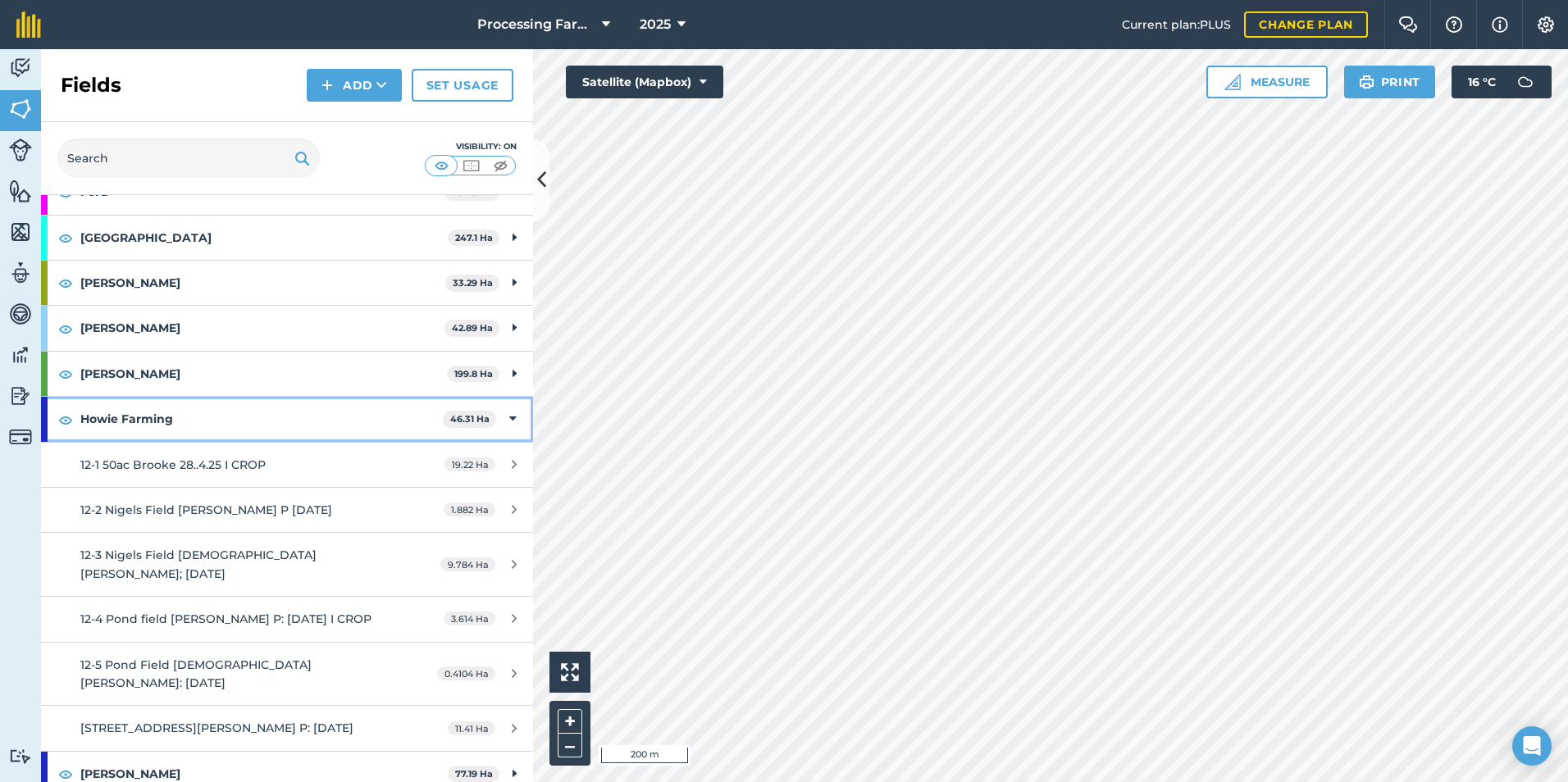
click at [509, 416] on icon at bounding box center [513, 418] width 8 height 18
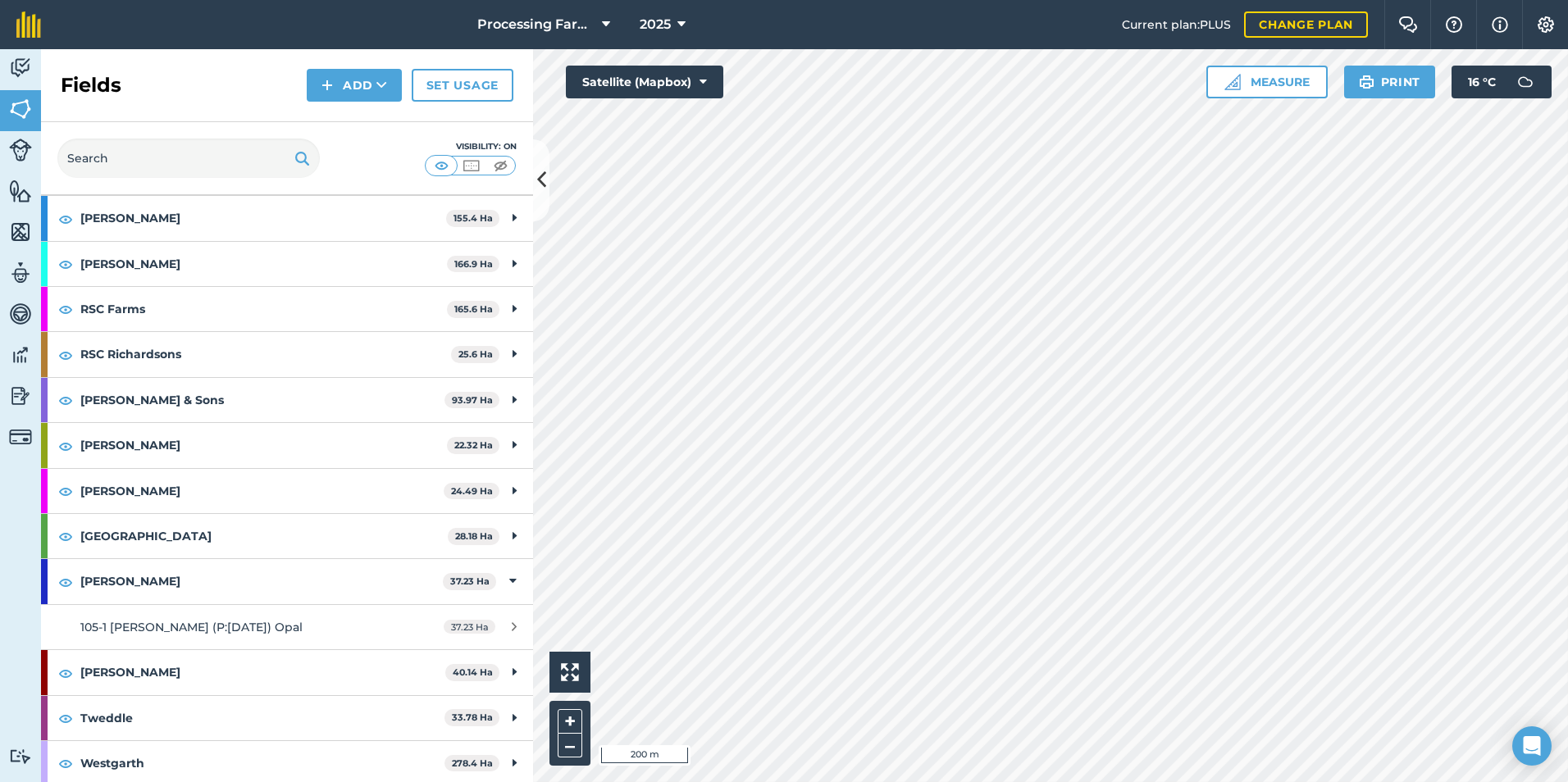
scroll to position [1557, 0]
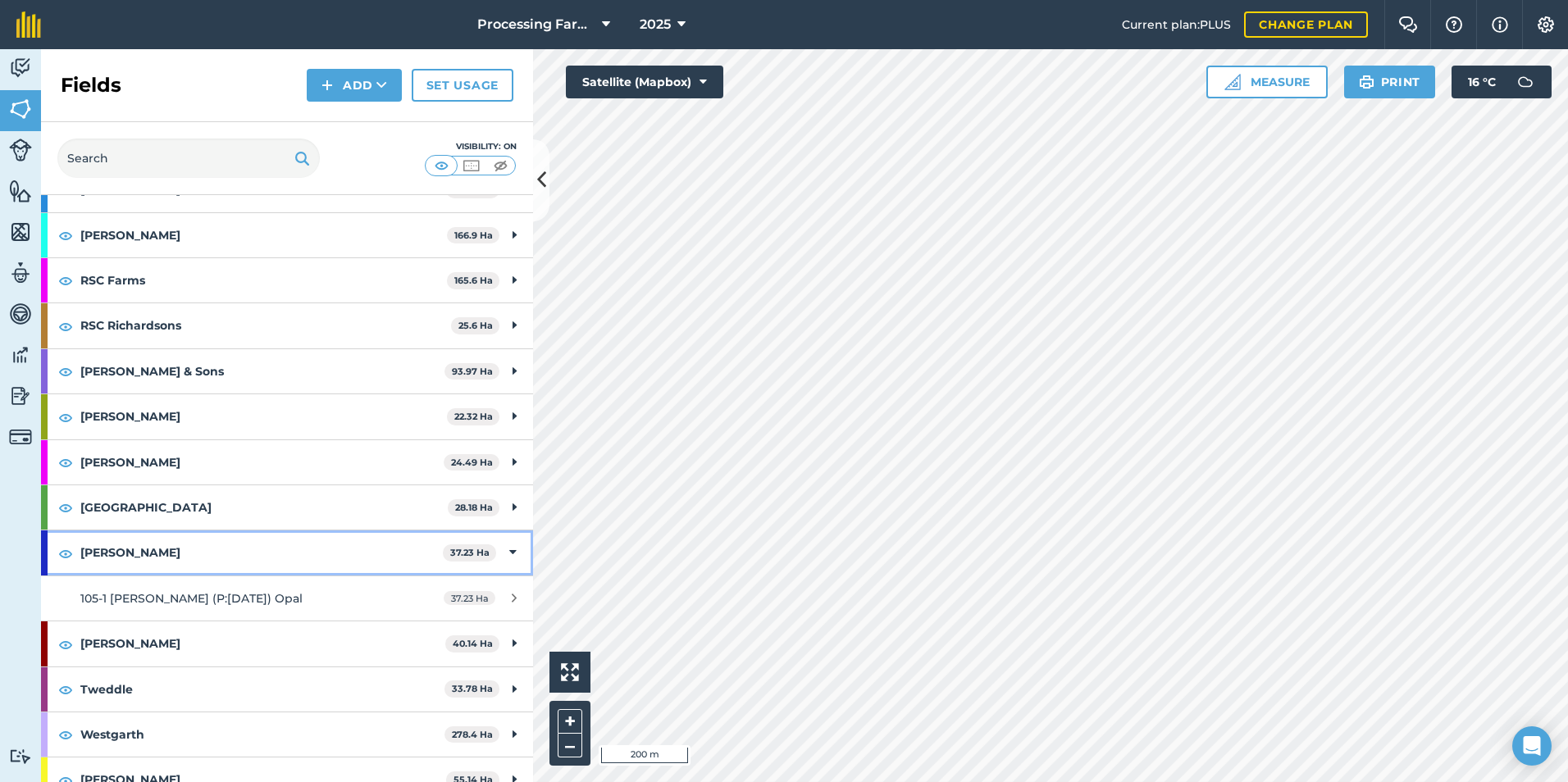
click at [509, 553] on icon at bounding box center [513, 552] width 8 height 18
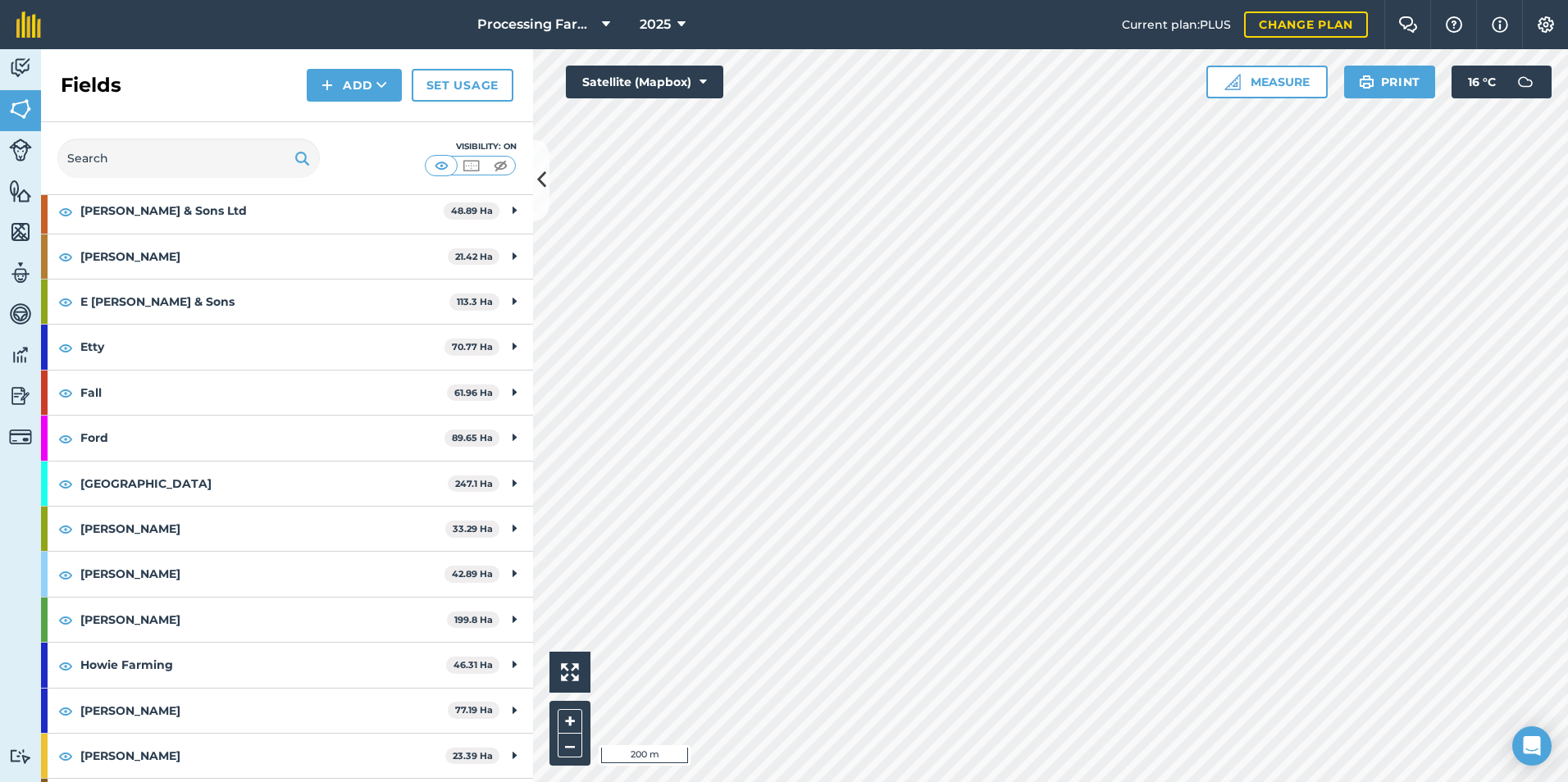
scroll to position [0, 0]
